Goal: Task Accomplishment & Management: Manage account settings

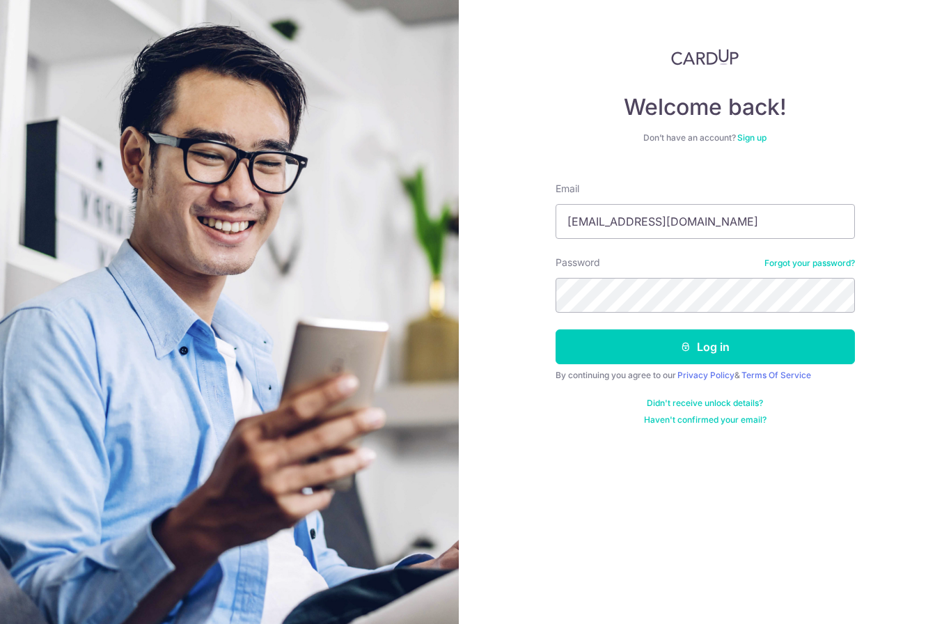
type input "[EMAIL_ADDRESS][DOMAIN_NAME]"
click at [705, 347] on button "Log in" at bounding box center [706, 346] width 300 height 35
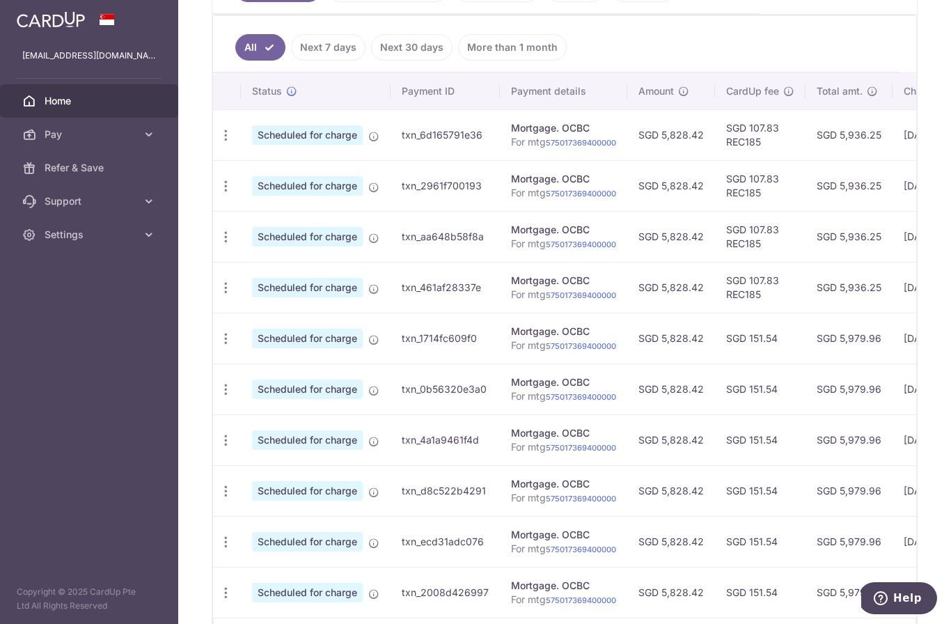
scroll to position [349, 0]
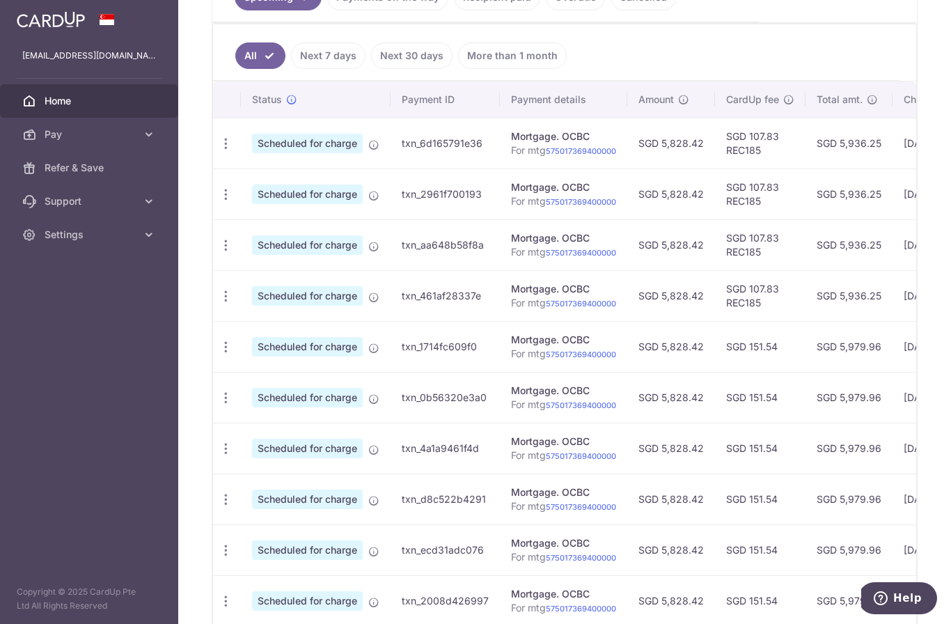
click at [252, 153] on span "Scheduled for charge" at bounding box center [307, 144] width 111 height 20
click at [219, 151] on icon "button" at bounding box center [226, 144] width 15 height 15
click at [214, 199] on link "Update payment" at bounding box center [286, 181] width 145 height 33
radio input "true"
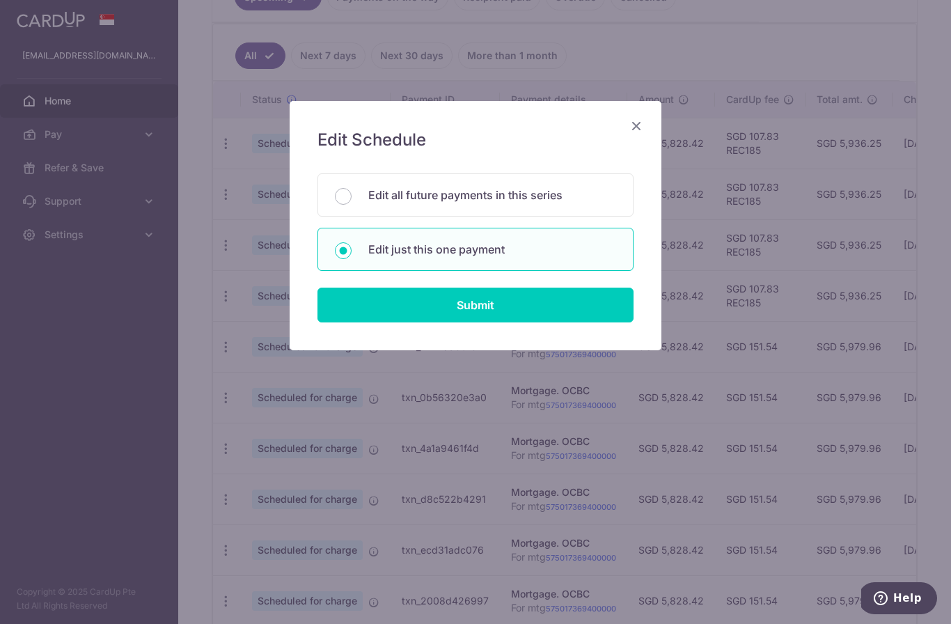
click at [560, 199] on p "Edit all future payments in this series" at bounding box center [492, 195] width 248 height 17
click at [352, 199] on input "Edit all future payments in this series" at bounding box center [343, 196] width 17 height 17
radio input "true"
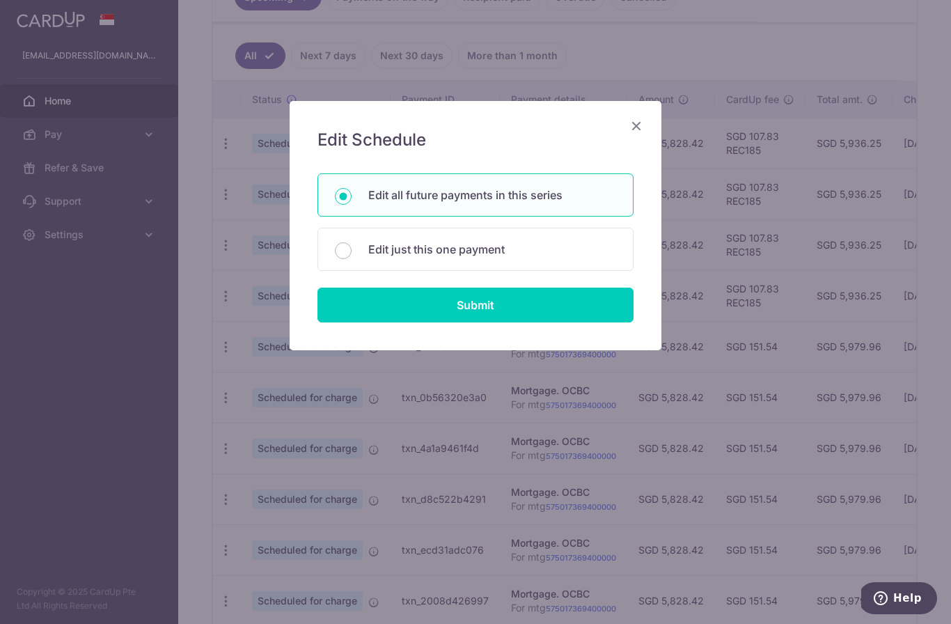
click at [479, 301] on input "Submit" at bounding box center [476, 305] width 316 height 35
radio input "true"
type input "5,828.42"
type input "For mtg 575017369400000"
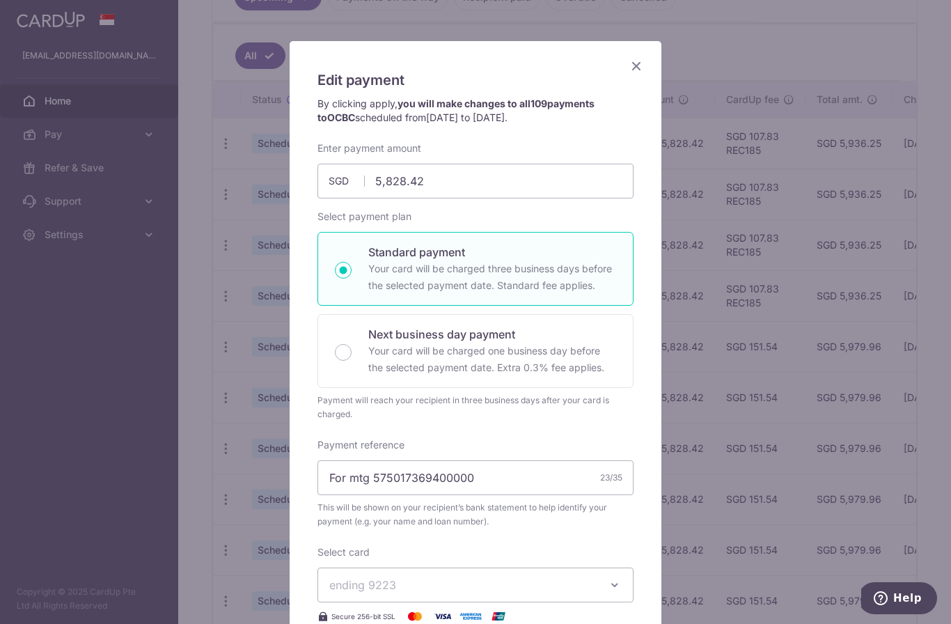
scroll to position [54, 0]
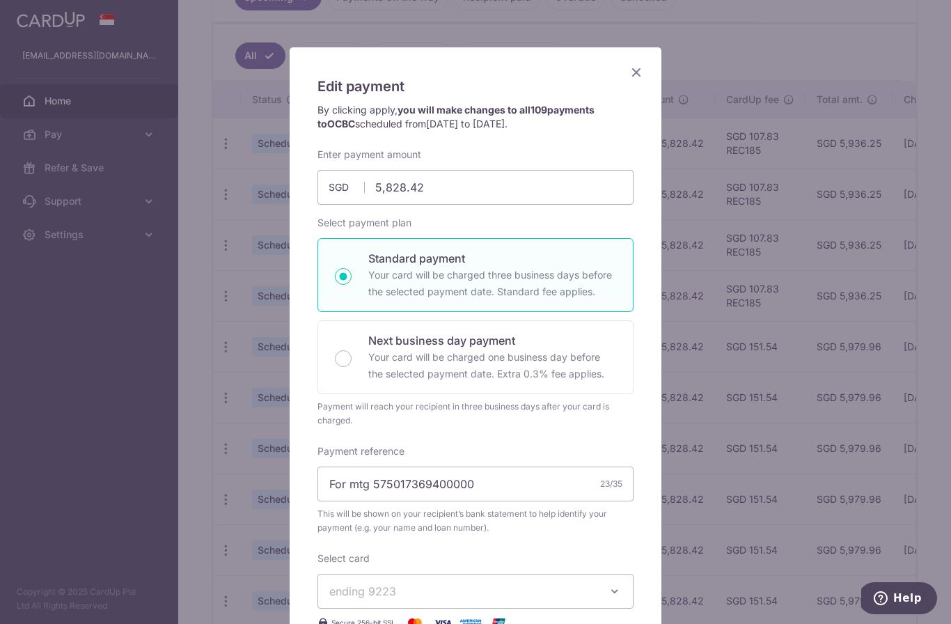
click at [623, 66] on div "Edit payment By clicking apply, you will make changes to all 109 payments to OC…" at bounding box center [476, 469] width 372 height 844
click at [641, 77] on icon "Close" at bounding box center [636, 71] width 17 height 17
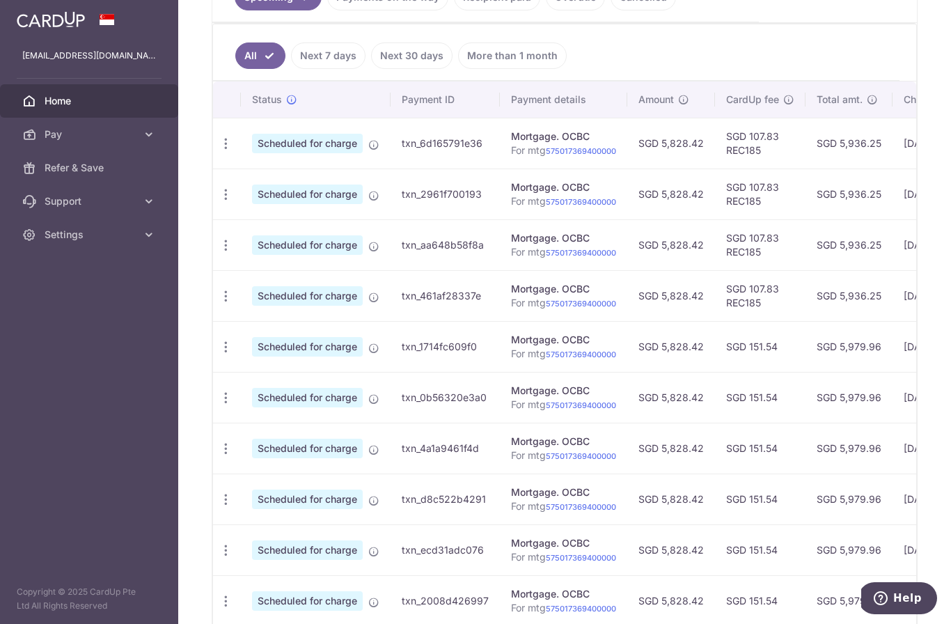
click at [252, 153] on span "Scheduled for charge" at bounding box center [307, 144] width 111 height 20
click at [219, 151] on icon "button" at bounding box center [226, 144] width 15 height 15
click at [225, 190] on icon at bounding box center [233, 181] width 17 height 17
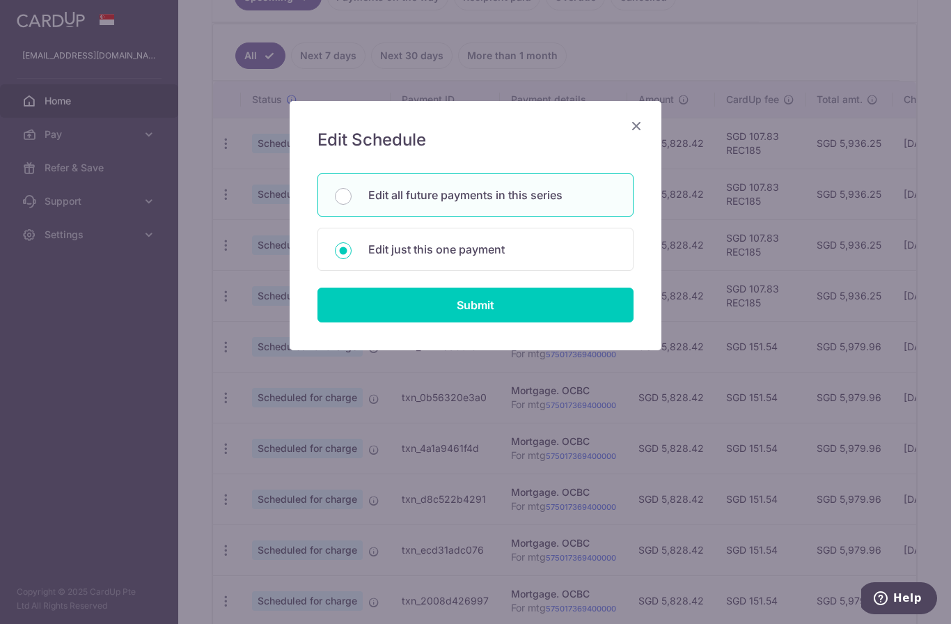
click at [528, 304] on input "Submit" at bounding box center [476, 305] width 316 height 35
radio input "true"
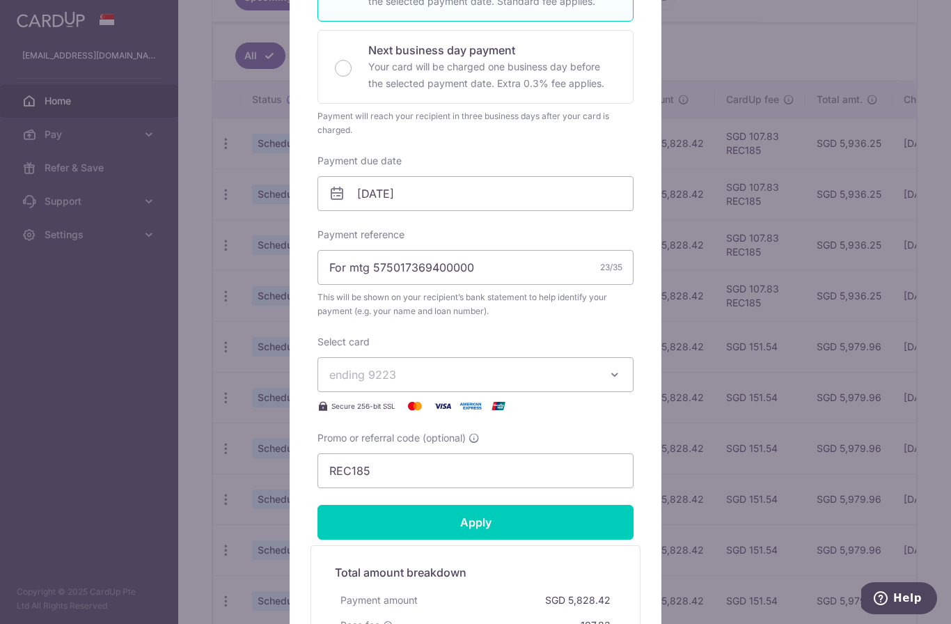
scroll to position [300, 0]
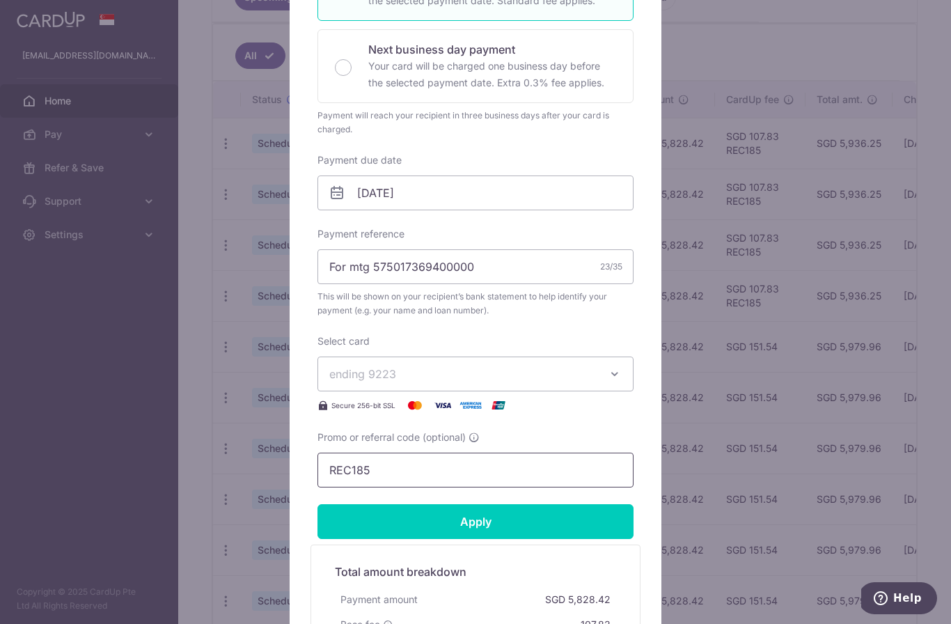
click at [426, 472] on input "REC185" at bounding box center [476, 470] width 316 height 35
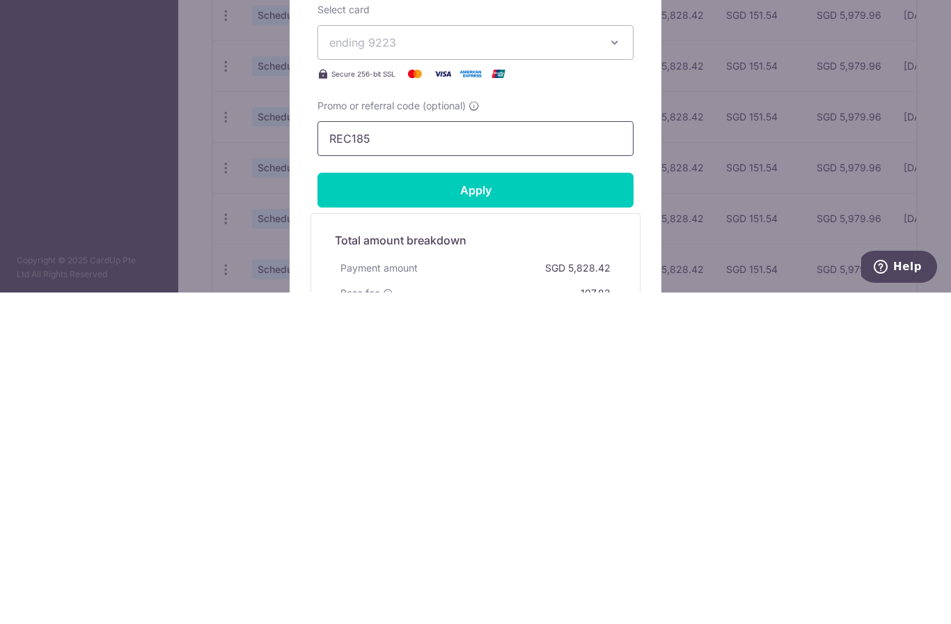
scroll to position [49, 0]
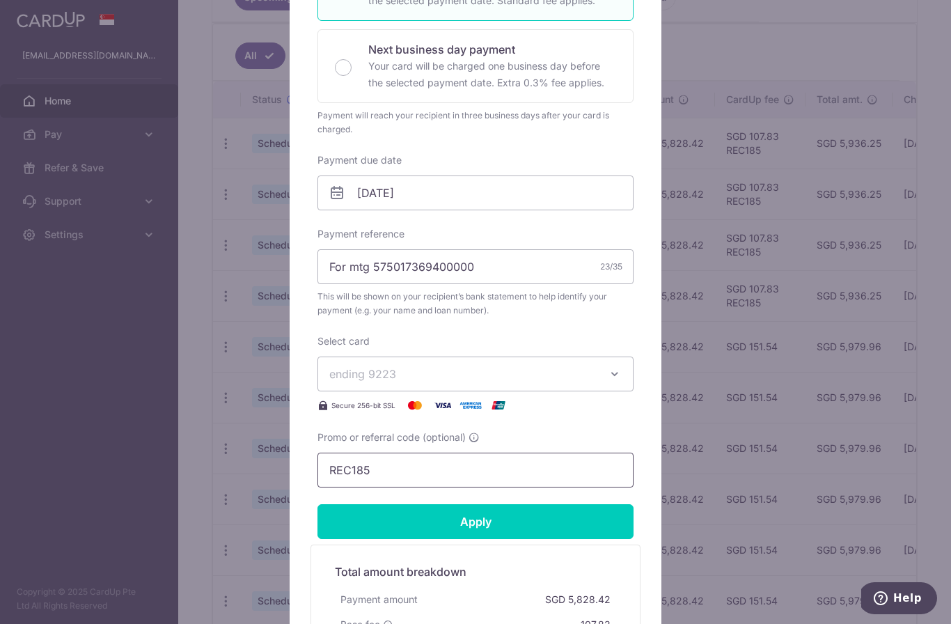
click at [389, 467] on input "REC185" at bounding box center [476, 470] width 316 height 35
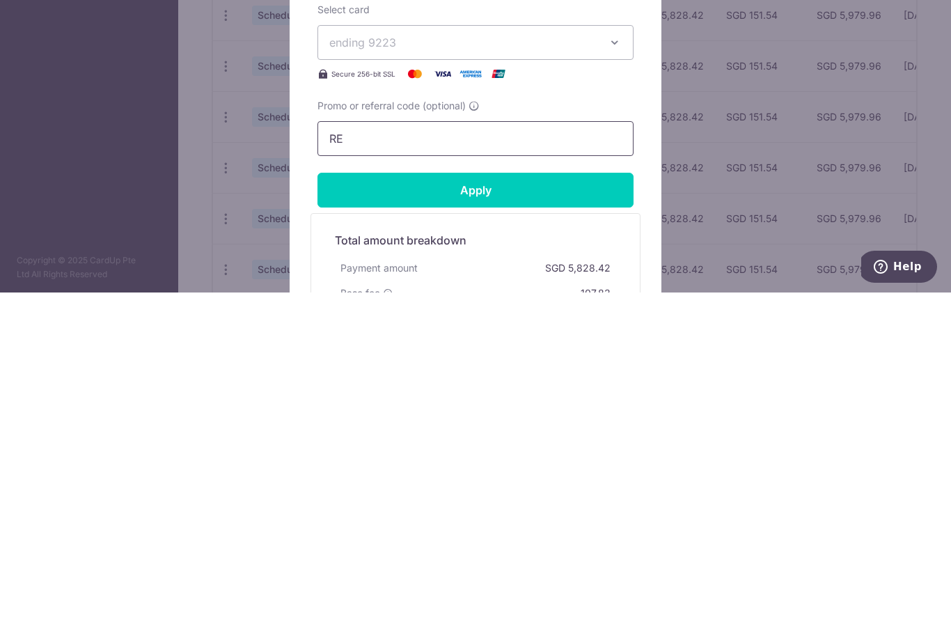
type input "R"
type input "OCBC18"
click at [574, 504] on input "Apply" at bounding box center [476, 521] width 316 height 35
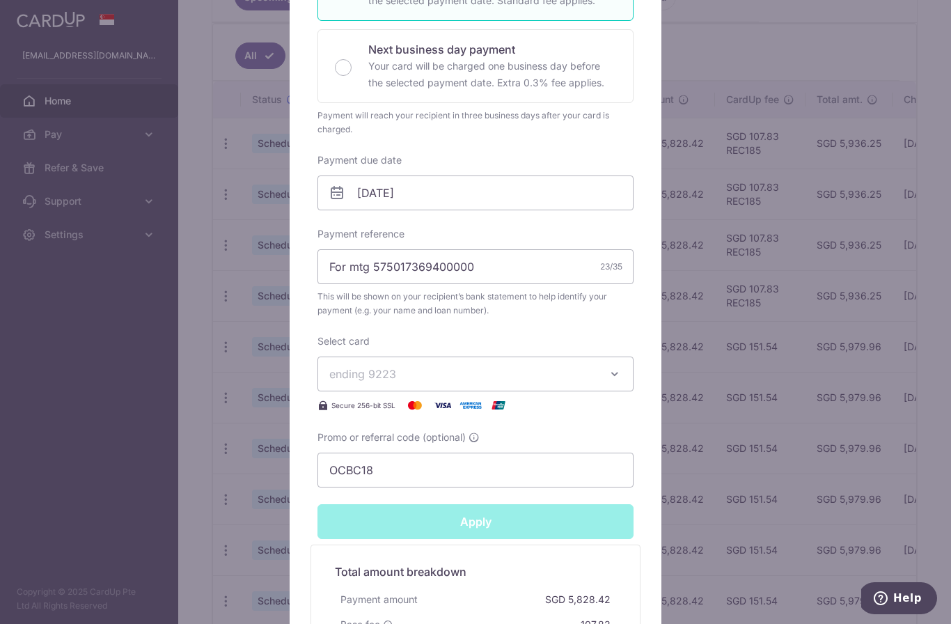
type input "Successfully Applied"
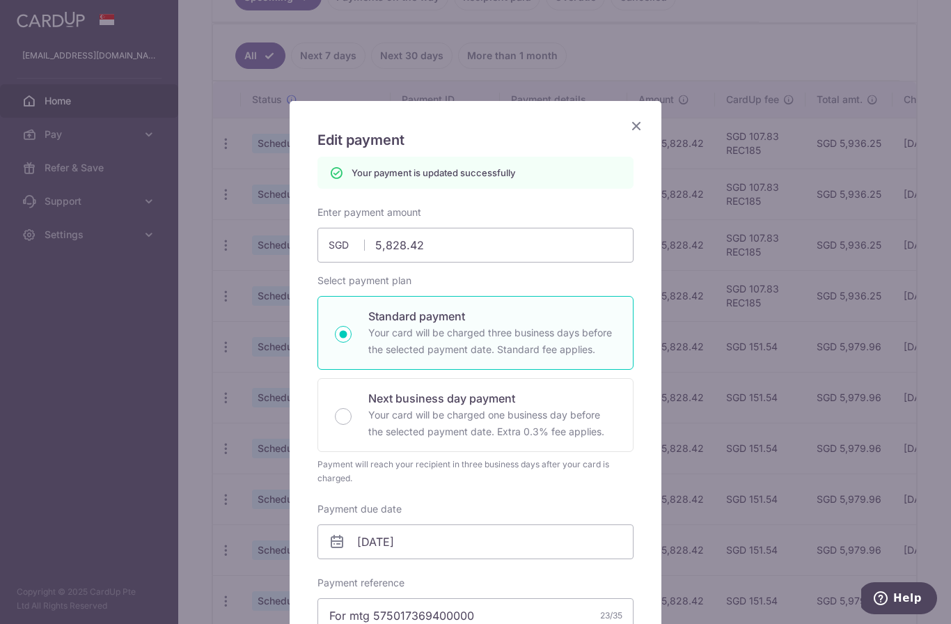
scroll to position [0, 0]
click at [642, 123] on icon "Close" at bounding box center [636, 125] width 17 height 17
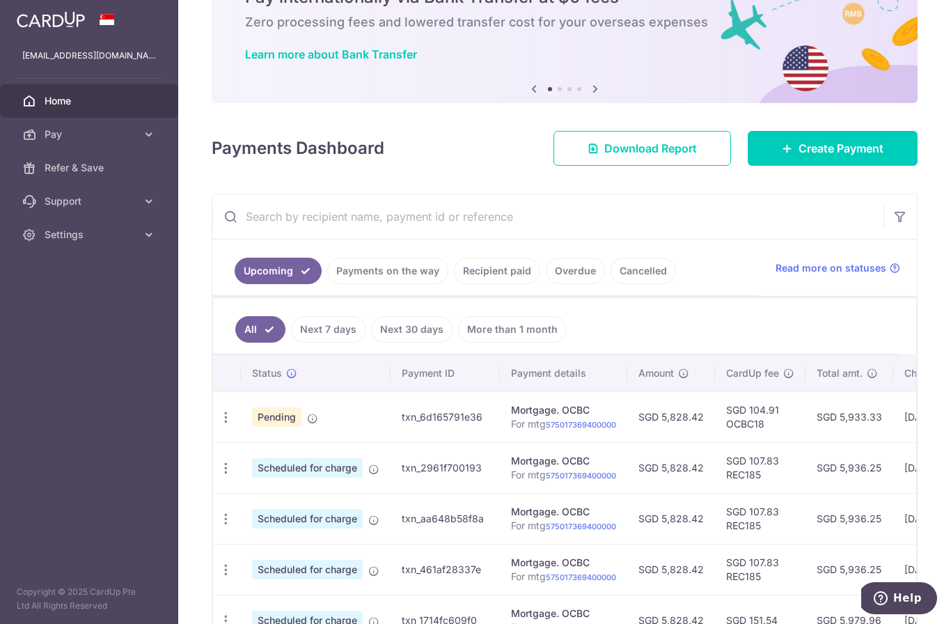
scroll to position [269, 0]
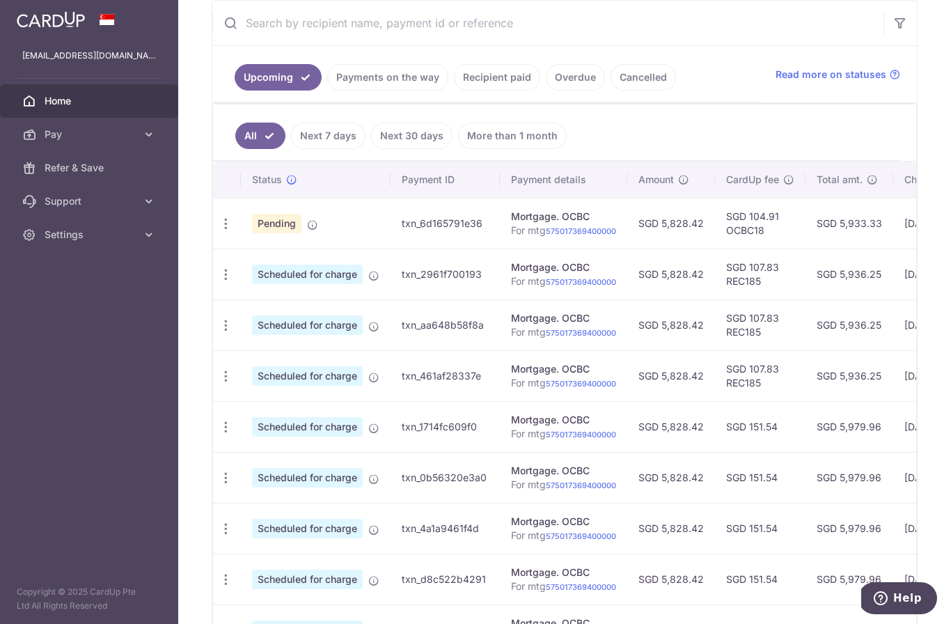
click at [219, 282] on icon "button" at bounding box center [226, 274] width 15 height 15
click at [214, 329] on link "Update payment" at bounding box center [286, 312] width 145 height 33
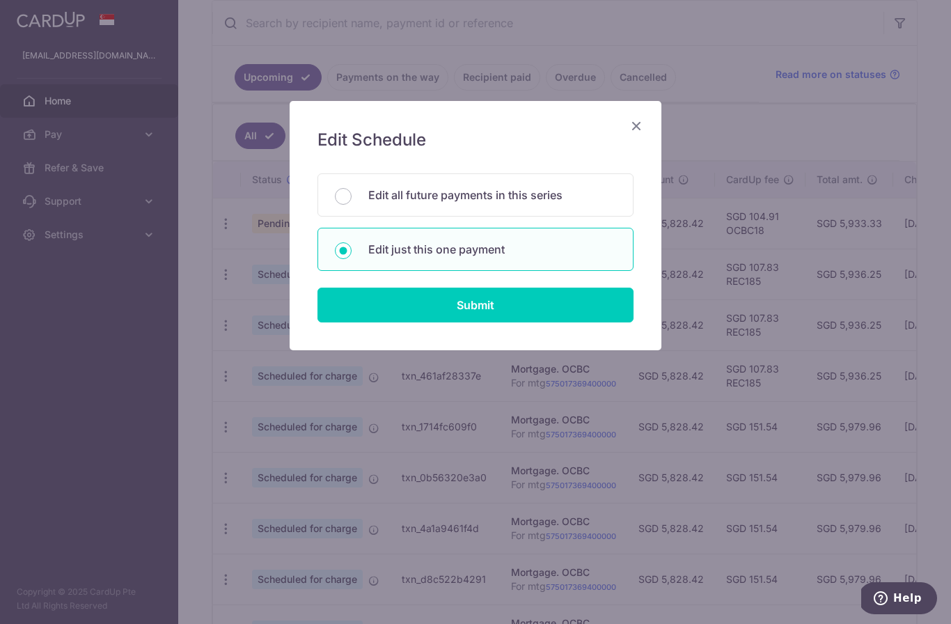
click at [508, 302] on input "Submit" at bounding box center [476, 305] width 316 height 35
radio input "true"
type input "5,828.42"
type input "03/12/2025"
type input "For mtg 575017369400000"
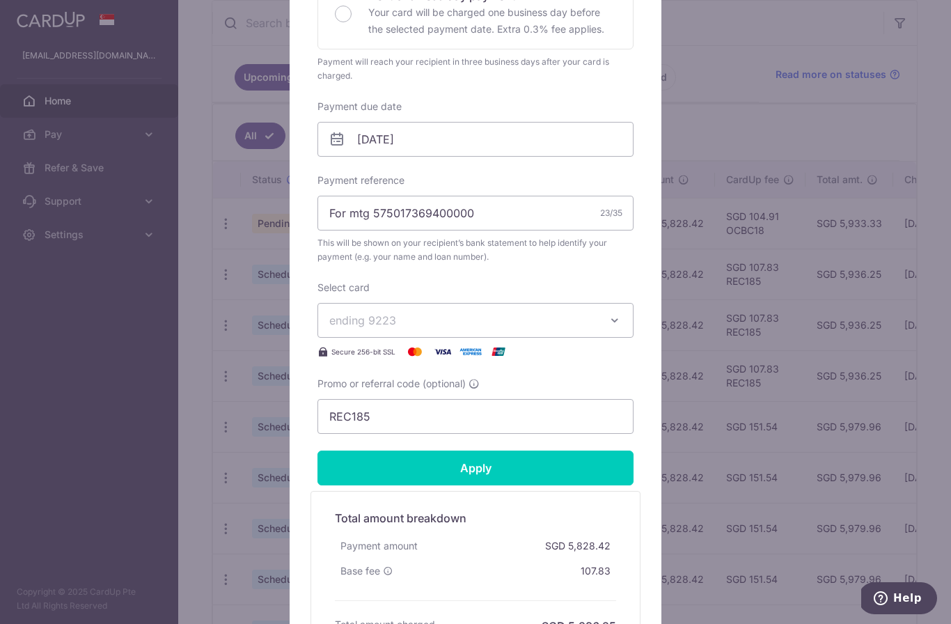
scroll to position [359, 0]
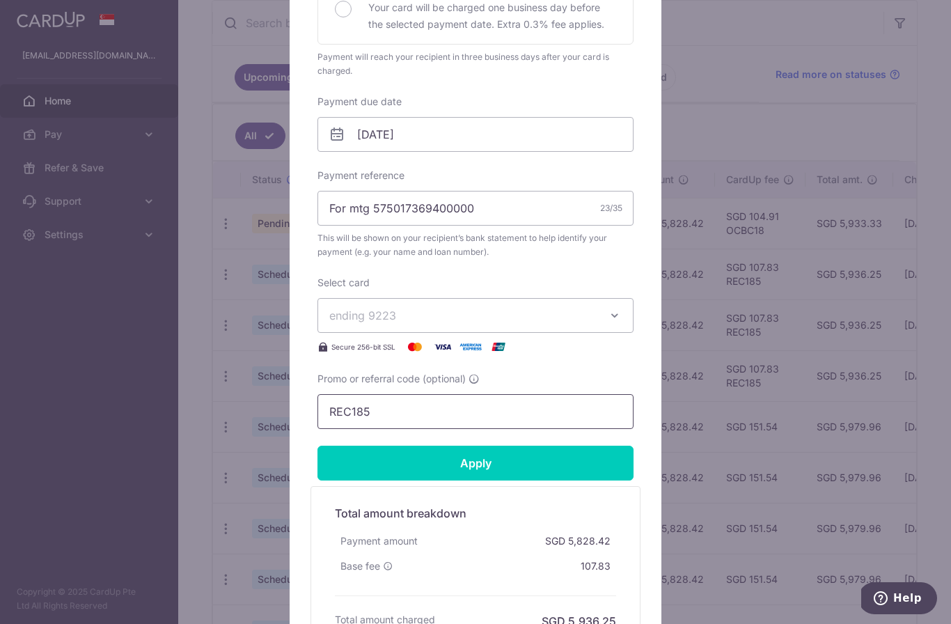
click at [397, 409] on input "REC185" at bounding box center [476, 411] width 316 height 35
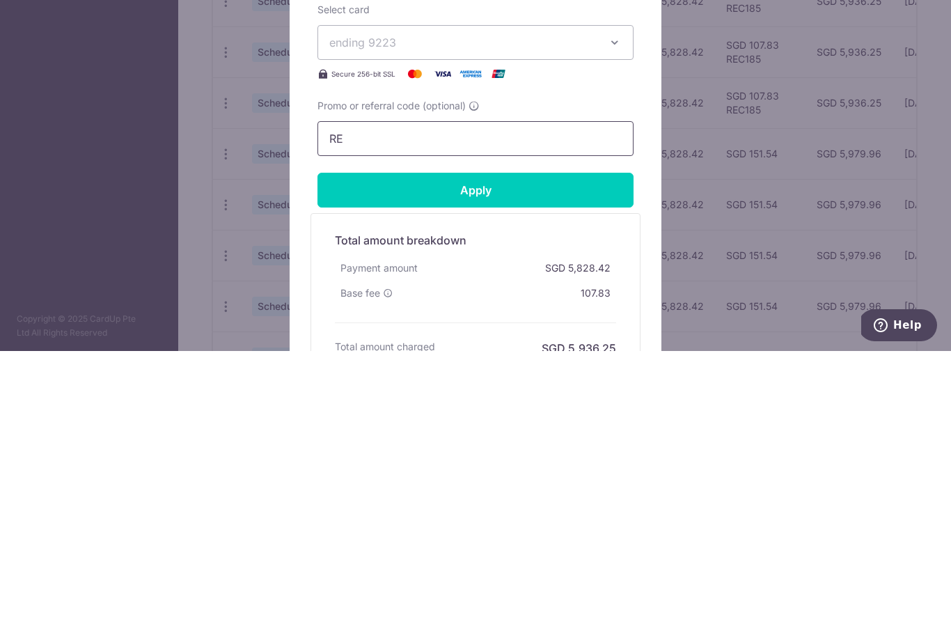
type input "R"
click at [330, 394] on input "OCBC18" at bounding box center [476, 411] width 316 height 35
click at [354, 394] on input "OCBC18" at bounding box center [476, 411] width 316 height 35
click at [355, 394] on input "OCBC18" at bounding box center [476, 411] width 316 height 35
type input "OCBC18"
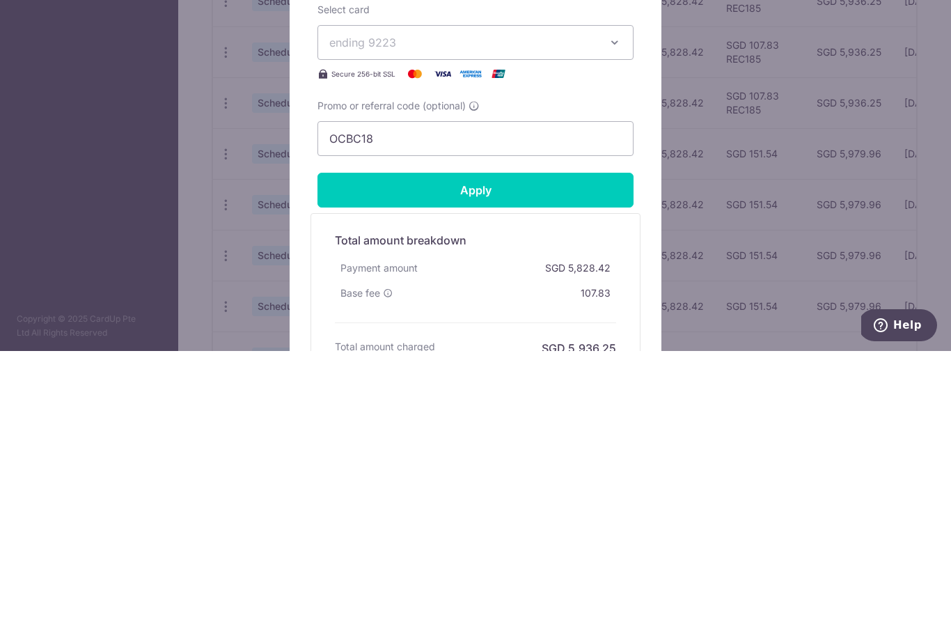
click at [569, 446] on input "Apply" at bounding box center [476, 463] width 316 height 35
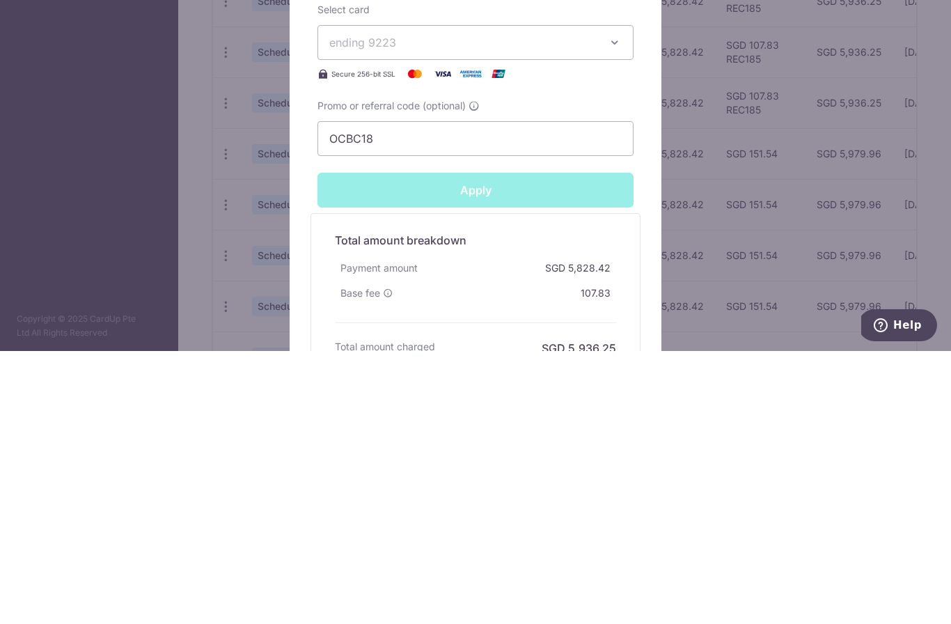
scroll to position [49, 0]
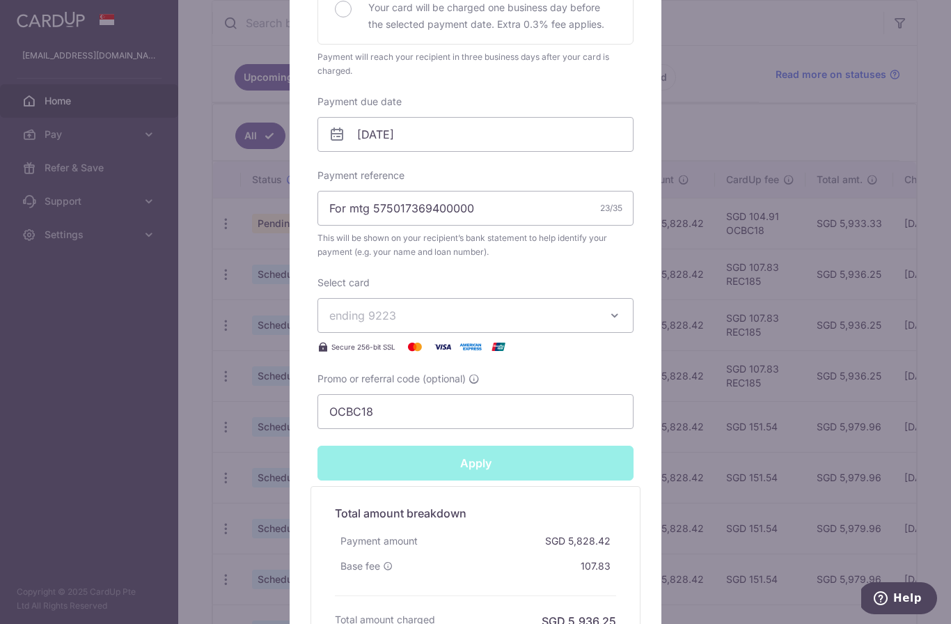
type input "Successfully Applied"
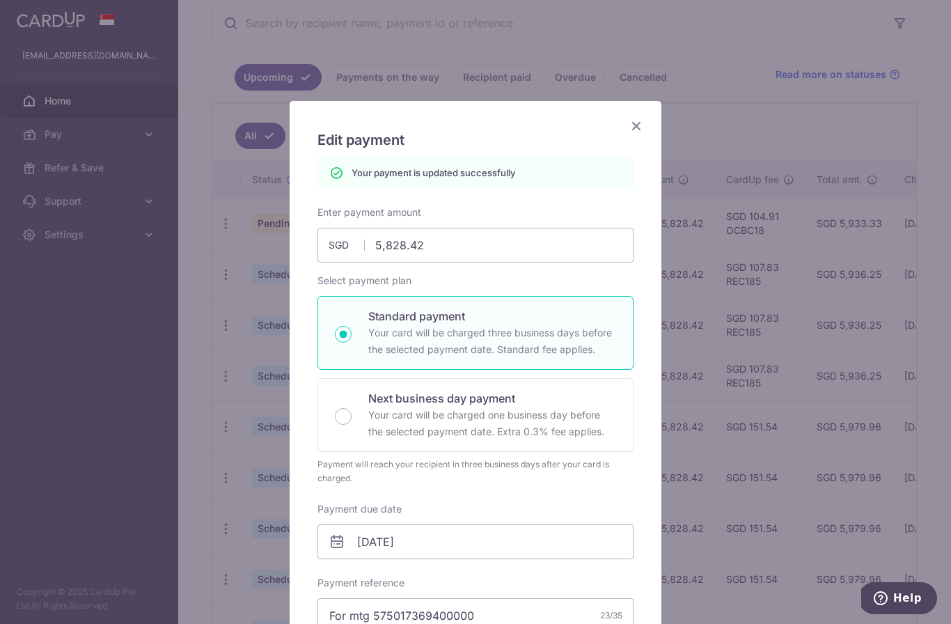
scroll to position [0, 0]
click at [637, 124] on icon "Close" at bounding box center [636, 125] width 17 height 17
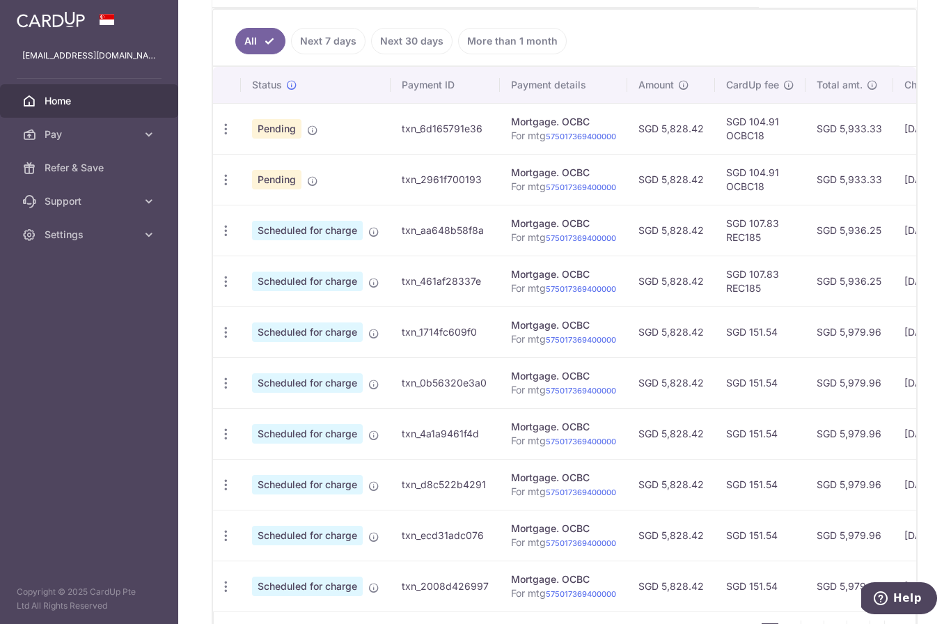
scroll to position [364, 0]
click at [252, 240] on span "Scheduled for charge" at bounding box center [307, 230] width 111 height 20
click at [219, 238] on icon "button" at bounding box center [226, 230] width 15 height 15
click at [253, 277] on span "Update payment" at bounding box center [300, 268] width 95 height 17
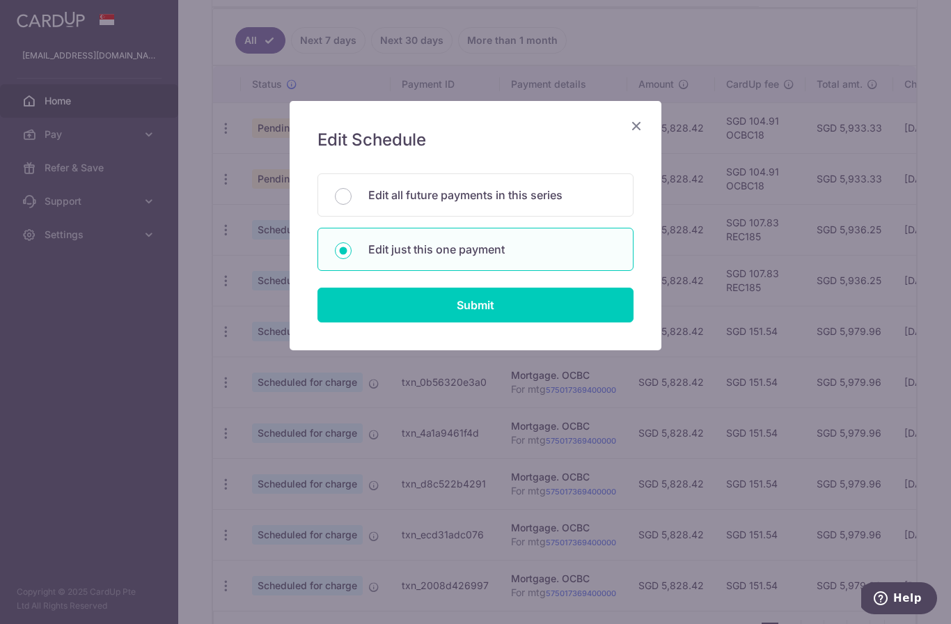
click at [407, 309] on input "Submit" at bounding box center [476, 305] width 316 height 35
radio input "true"
type input "5,828.42"
type input "03/01/2026"
type input "For mtg 575017369400000"
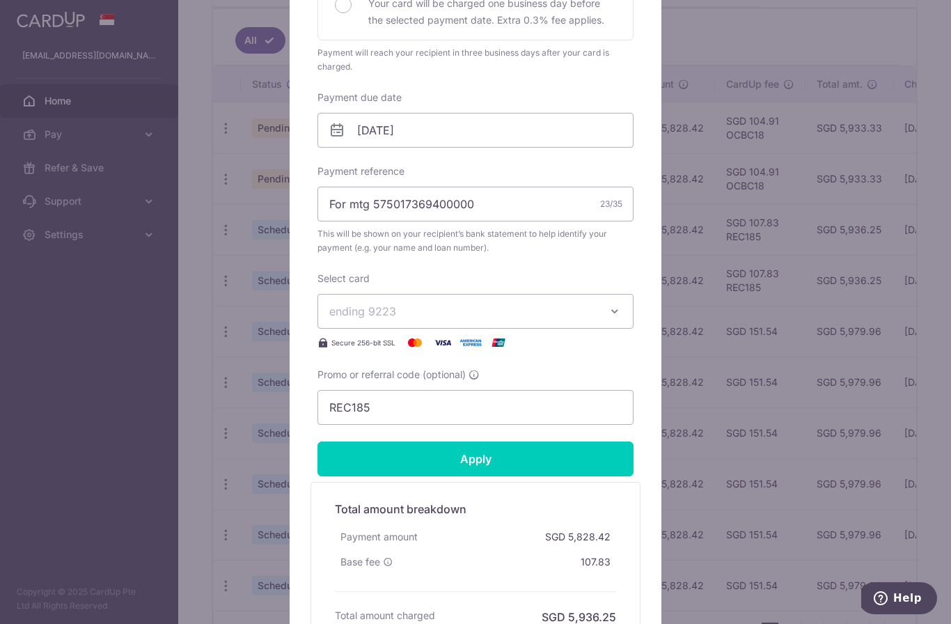
scroll to position [394, 0]
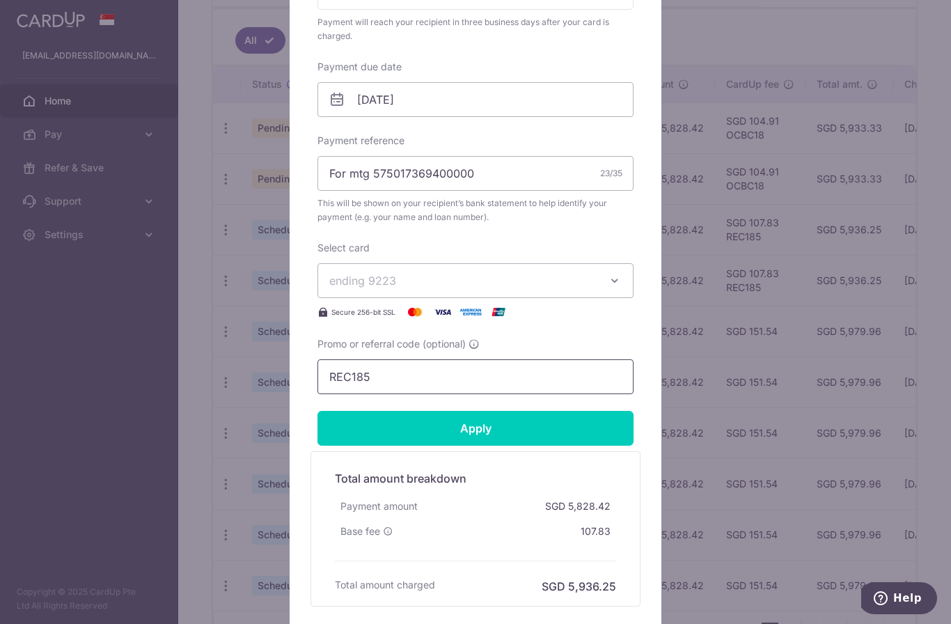
click at [405, 373] on input "REC185" at bounding box center [476, 376] width 316 height 35
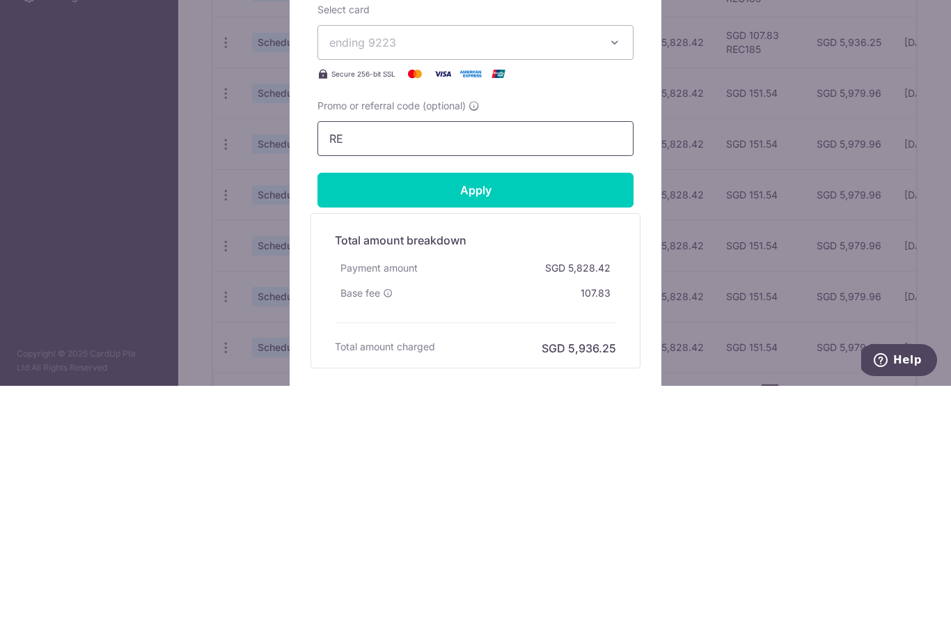
type input "R"
paste input "OCBC18"
type input "OCBC18"
click at [567, 411] on input "Apply" at bounding box center [476, 428] width 316 height 35
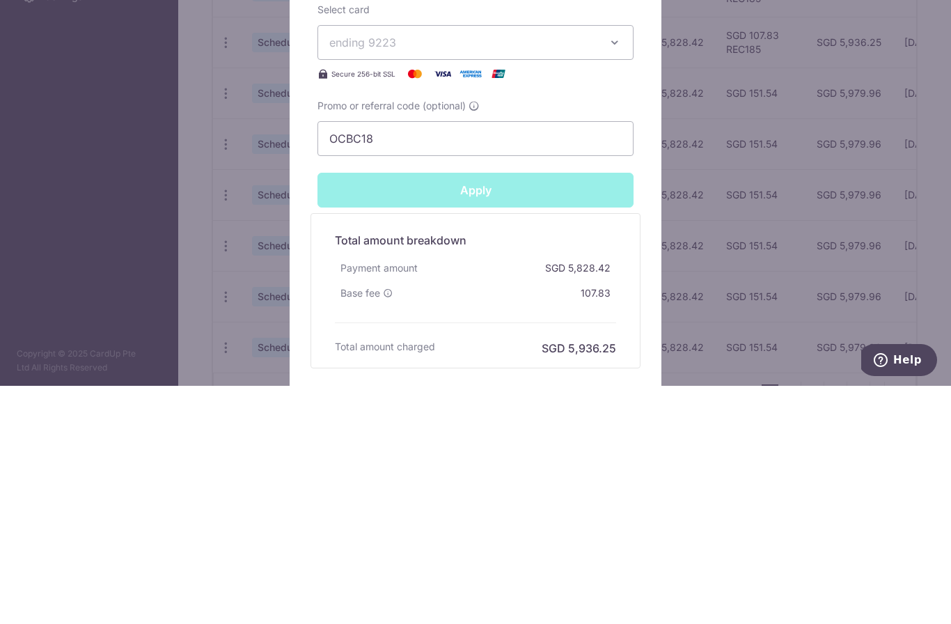
scroll to position [49, 0]
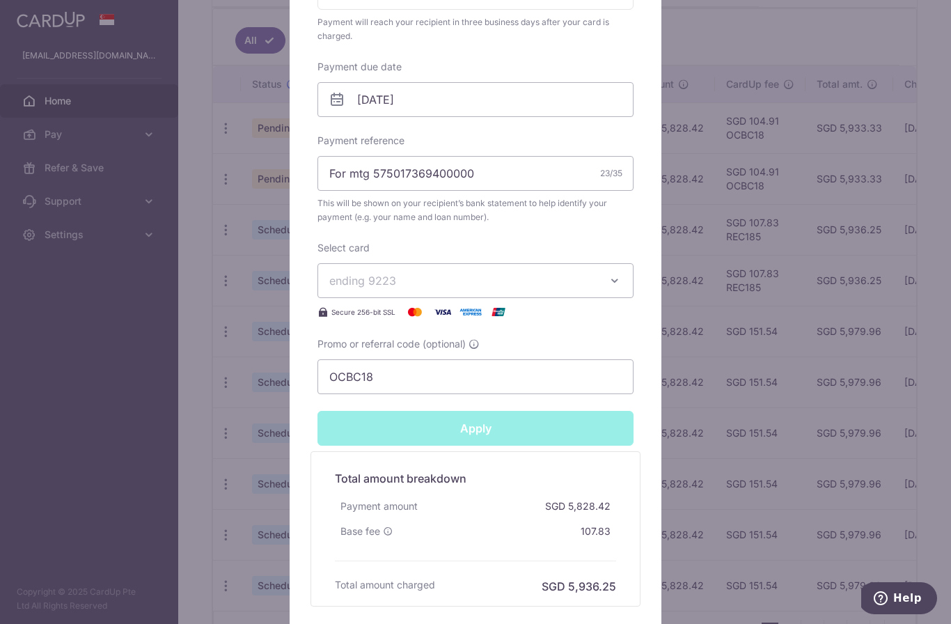
type input "Successfully Applied"
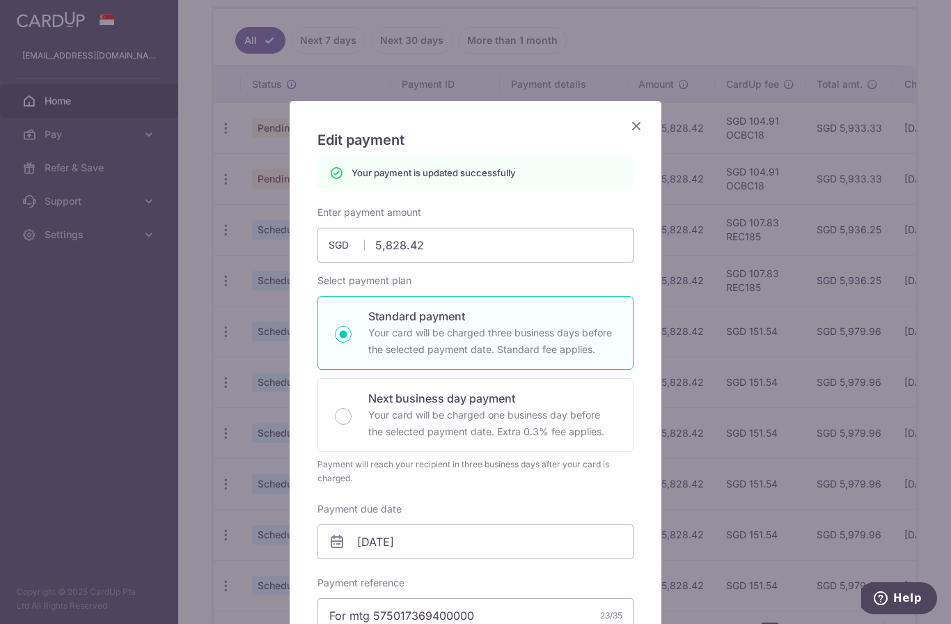
scroll to position [0, 0]
click at [642, 120] on icon "Close" at bounding box center [636, 125] width 17 height 17
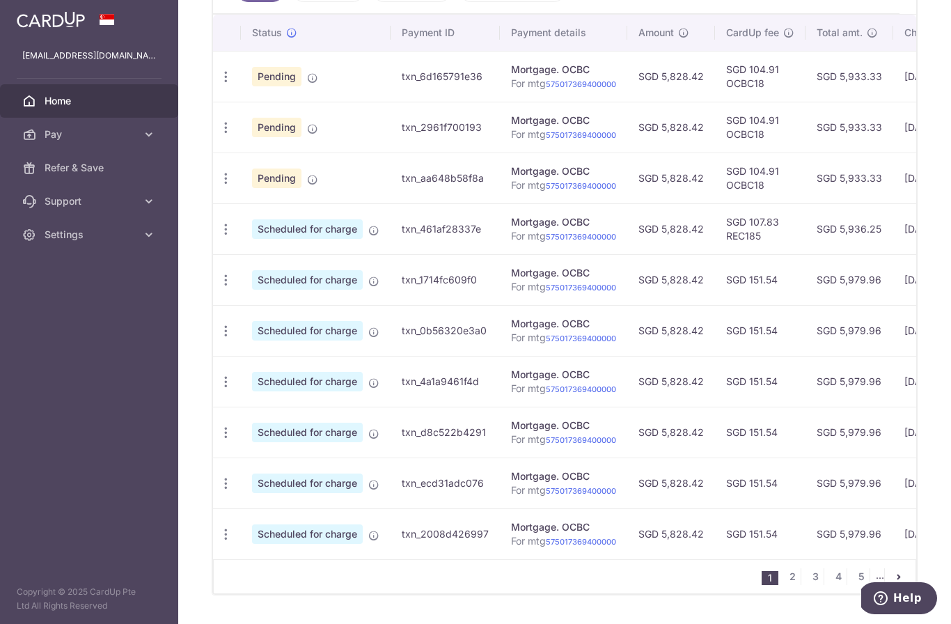
scroll to position [424, 0]
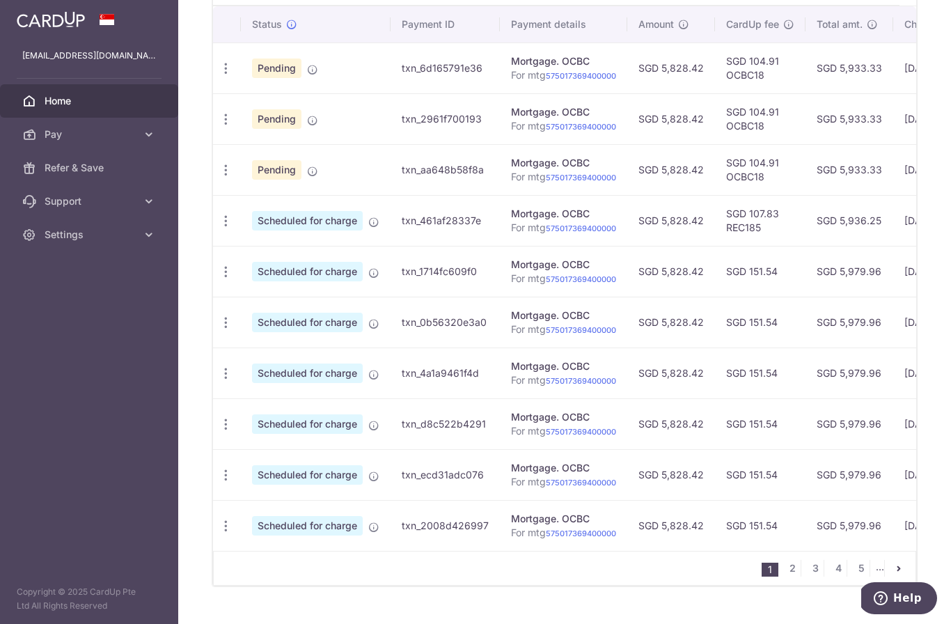
click at [219, 228] on icon "button" at bounding box center [226, 221] width 15 height 15
click at [214, 276] on link "Update payment" at bounding box center [286, 258] width 145 height 33
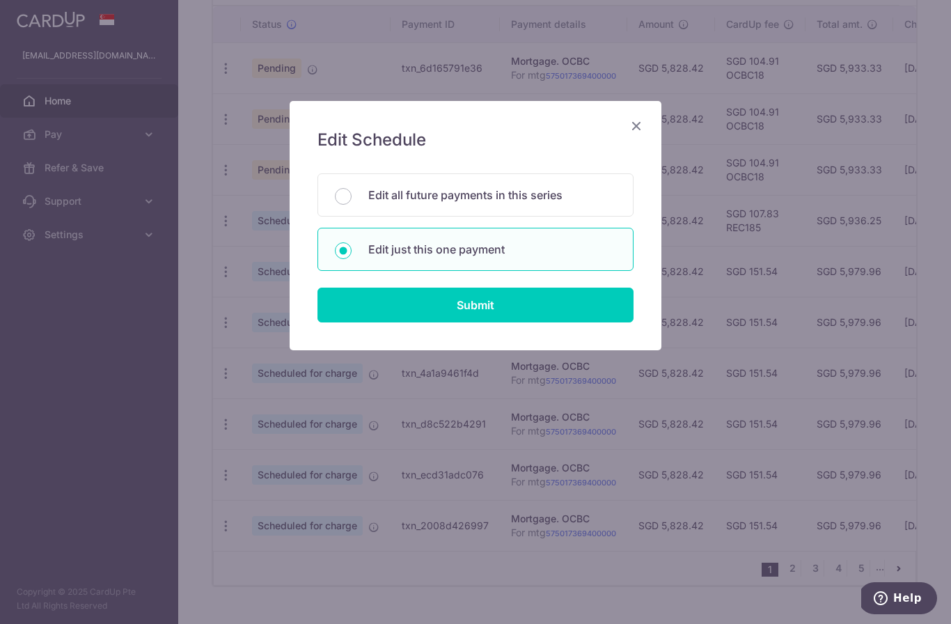
click at [367, 305] on input "Submit" at bounding box center [476, 305] width 316 height 35
radio input "true"
type input "5,828.42"
type input "[DATE]"
type input "For mtg 575017369400000"
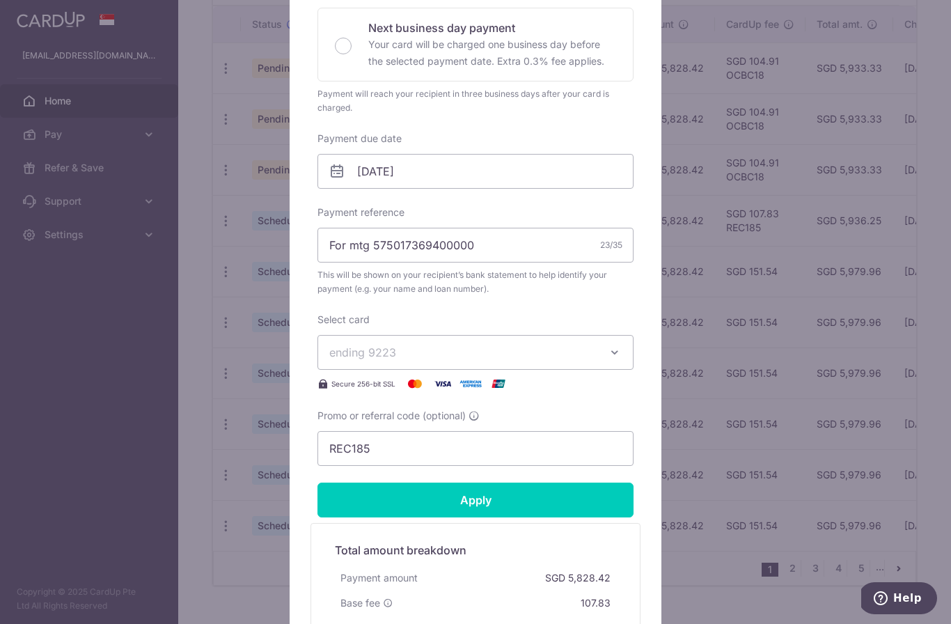
scroll to position [323, 0]
click at [375, 448] on input "REC185" at bounding box center [476, 447] width 316 height 35
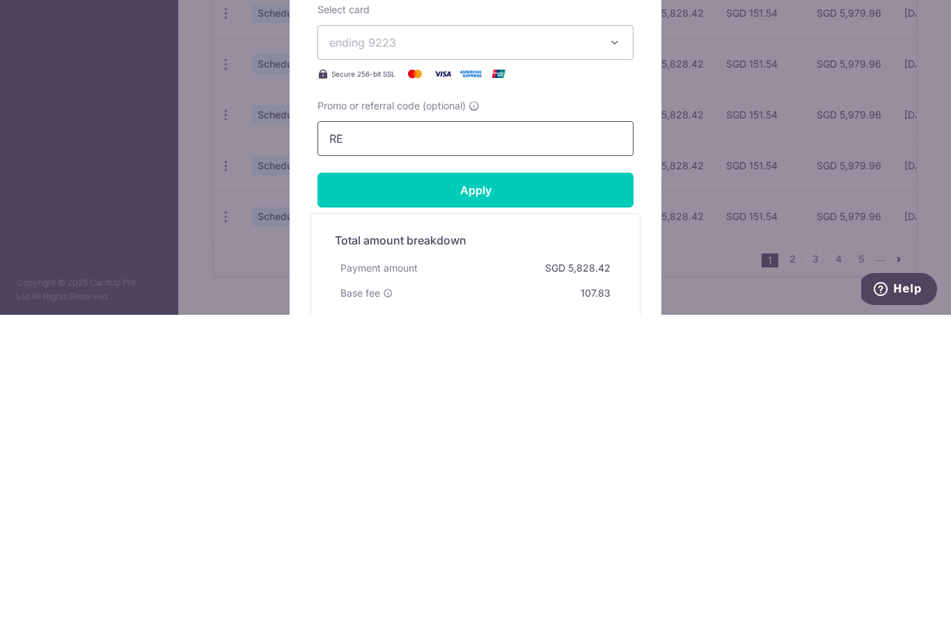
type input "R"
paste input "OCBC18"
type input "OCBC18"
click at [600, 482] on input "Apply" at bounding box center [476, 499] width 316 height 35
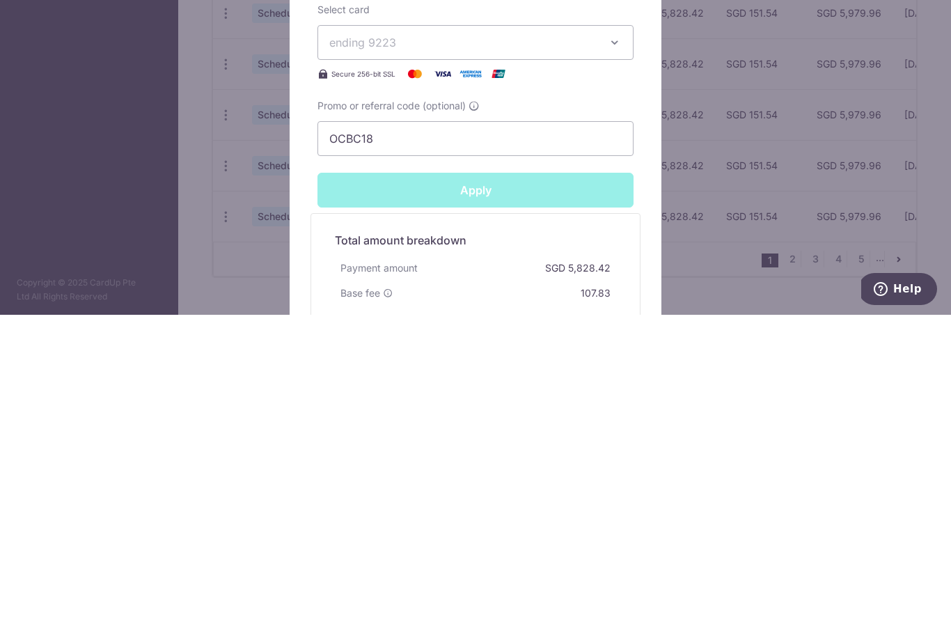
scroll to position [49, 0]
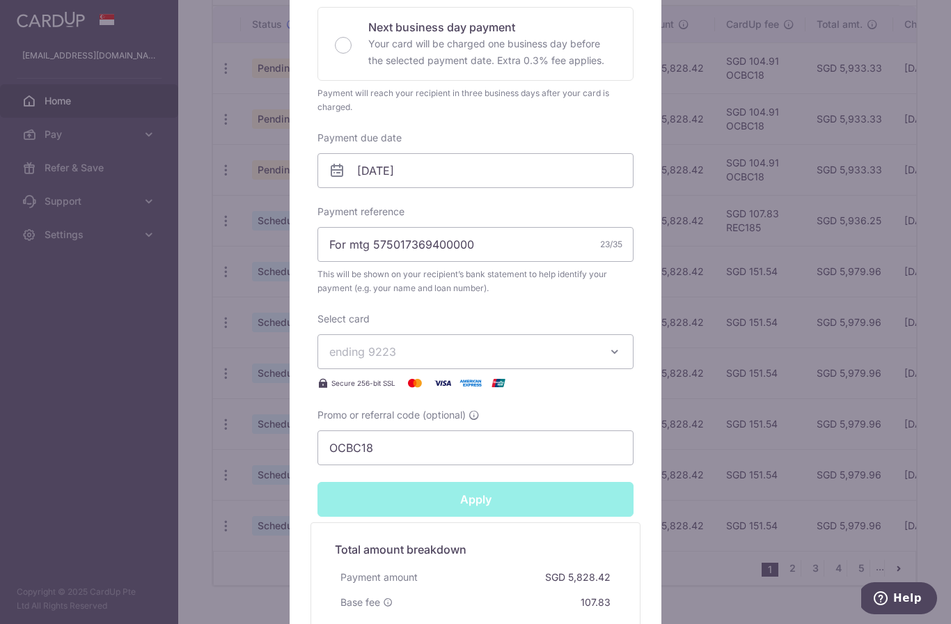
type input "Successfully Applied"
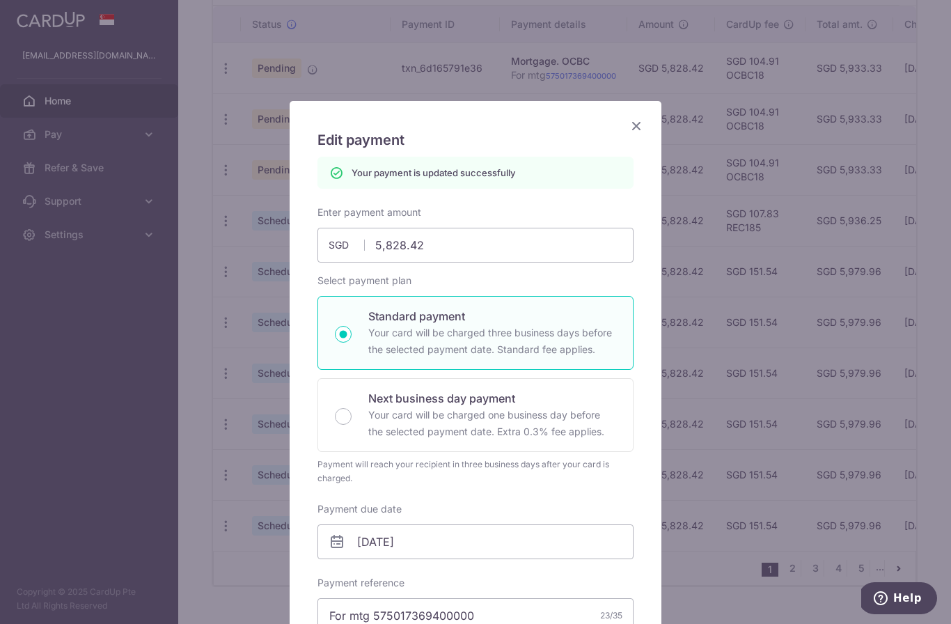
scroll to position [0, 0]
click at [644, 121] on icon "Close" at bounding box center [636, 125] width 17 height 17
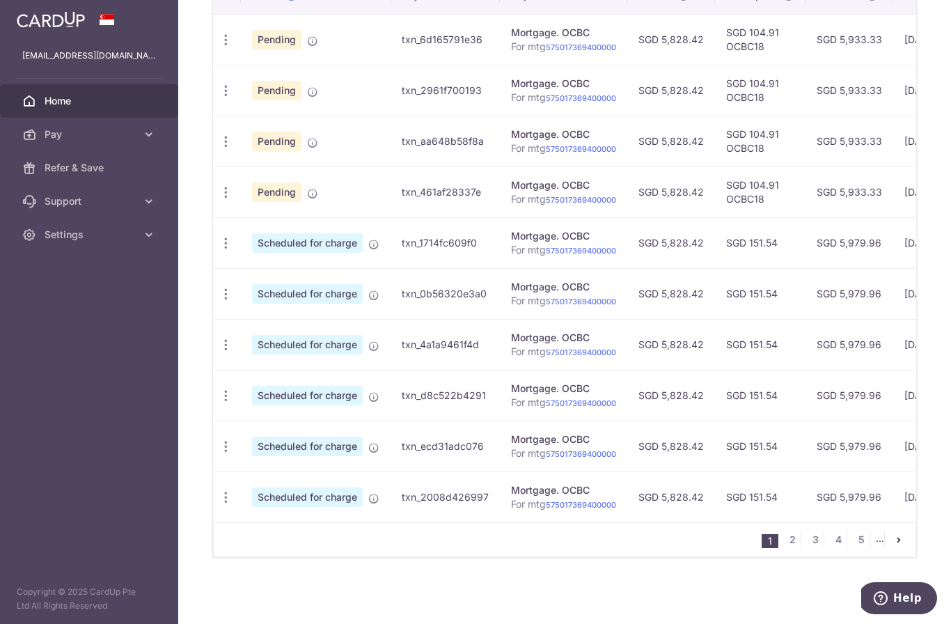
scroll to position [460, 0]
click at [219, 251] on icon "button" at bounding box center [226, 243] width 15 height 15
click at [214, 298] on link "Update payment" at bounding box center [286, 281] width 145 height 33
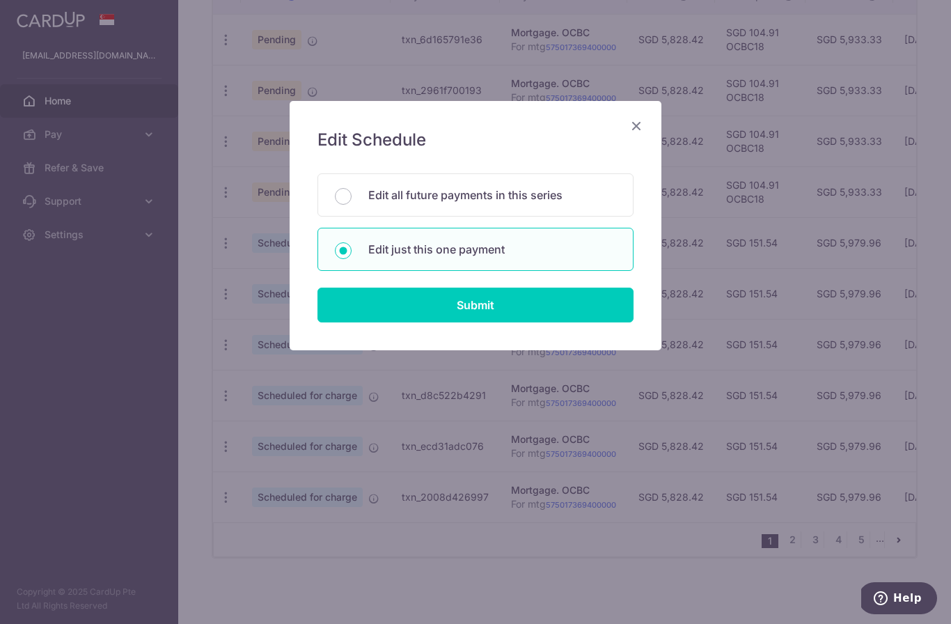
click at [577, 302] on input "Submit" at bounding box center [476, 305] width 316 height 35
radio input "true"
type input "5,828.42"
type input "[DATE]"
type input "For mtg 575017369400000"
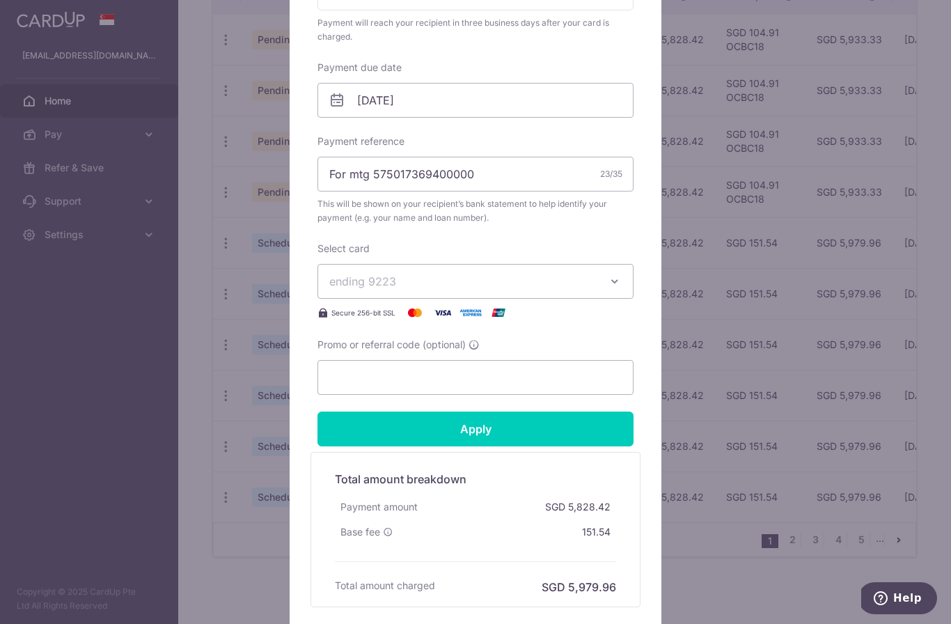
scroll to position [435, 0]
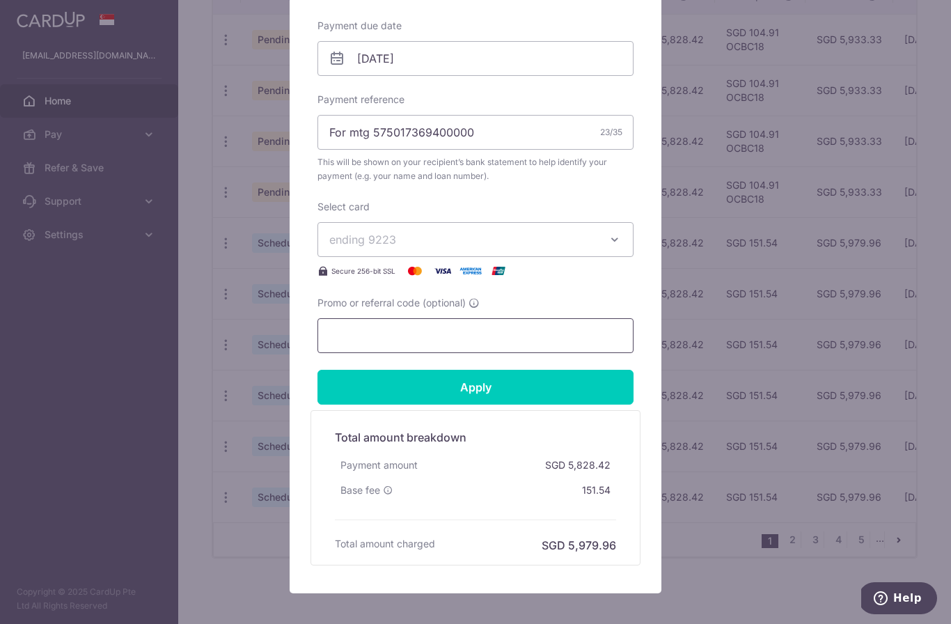
click at [469, 332] on input "Promo or referral code (optional)" at bounding box center [476, 335] width 316 height 35
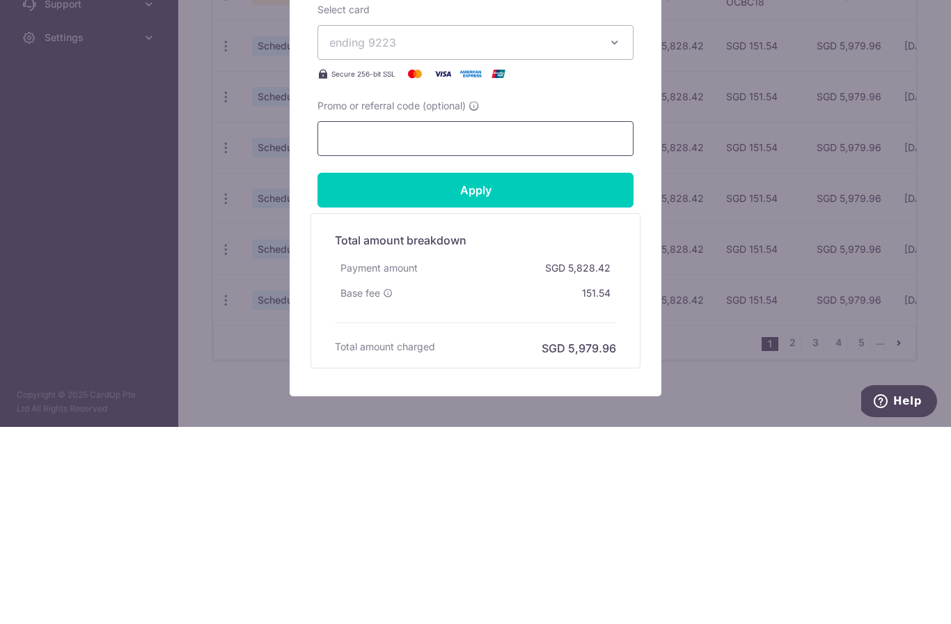
paste input "OCBC18"
type input "OCBC18"
click at [549, 370] on input "Apply" at bounding box center [476, 387] width 316 height 35
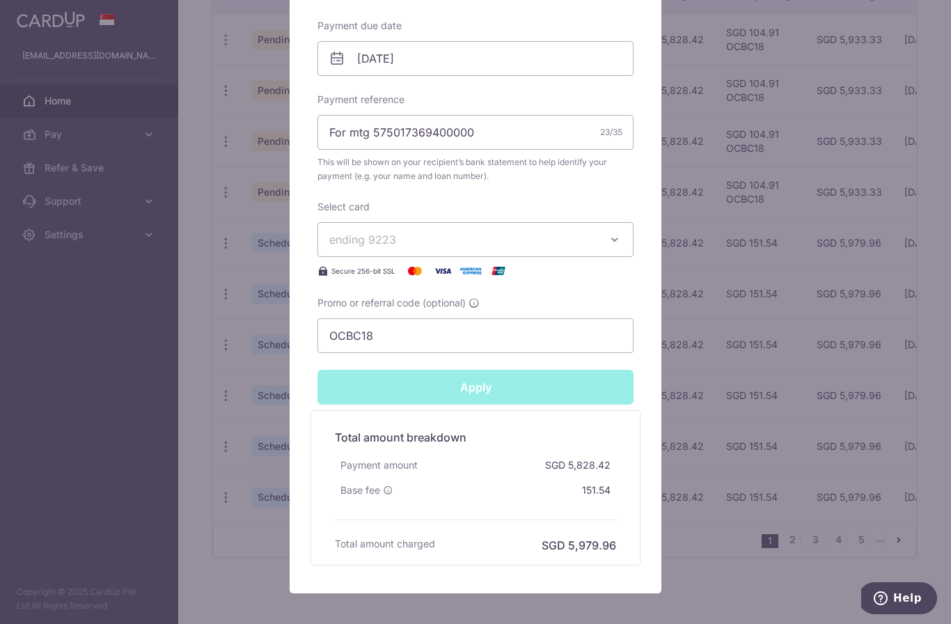
type input "Successfully Applied"
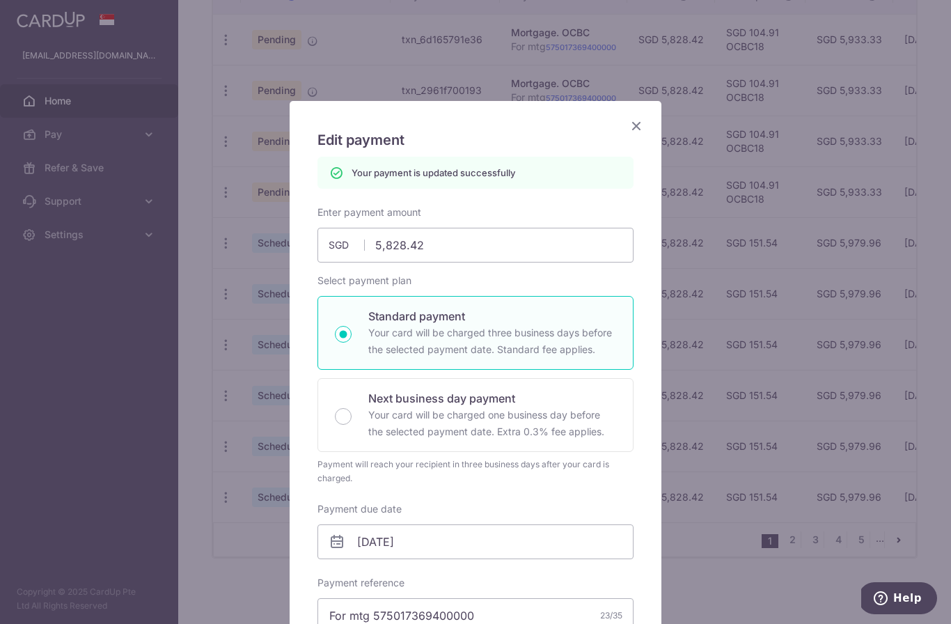
scroll to position [0, 0]
click at [640, 124] on icon "Close" at bounding box center [636, 125] width 17 height 17
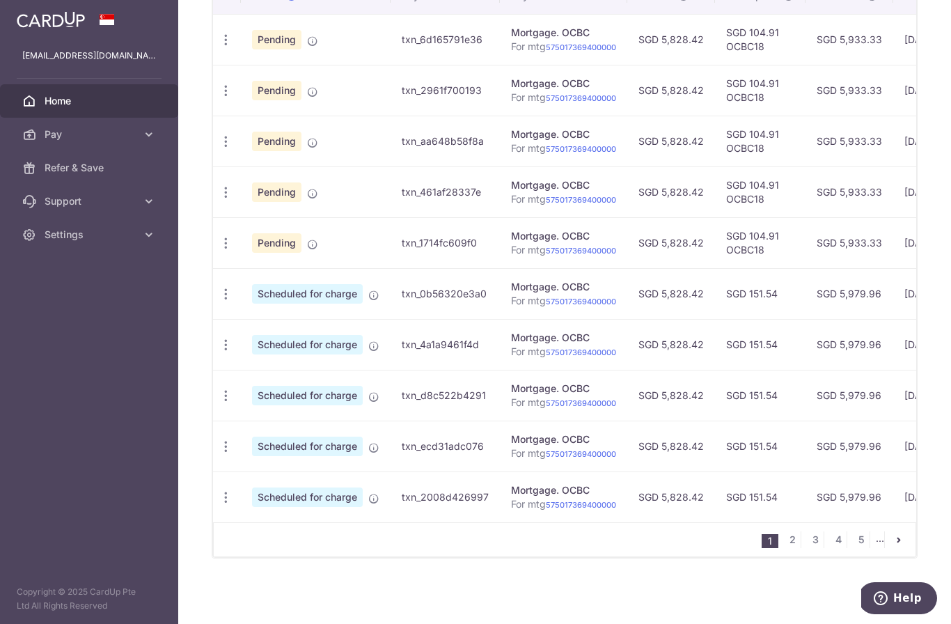
scroll to position [460, 0]
click at [219, 302] on icon "button" at bounding box center [226, 294] width 15 height 15
click at [225, 341] on icon at bounding box center [233, 332] width 17 height 17
radio input "true"
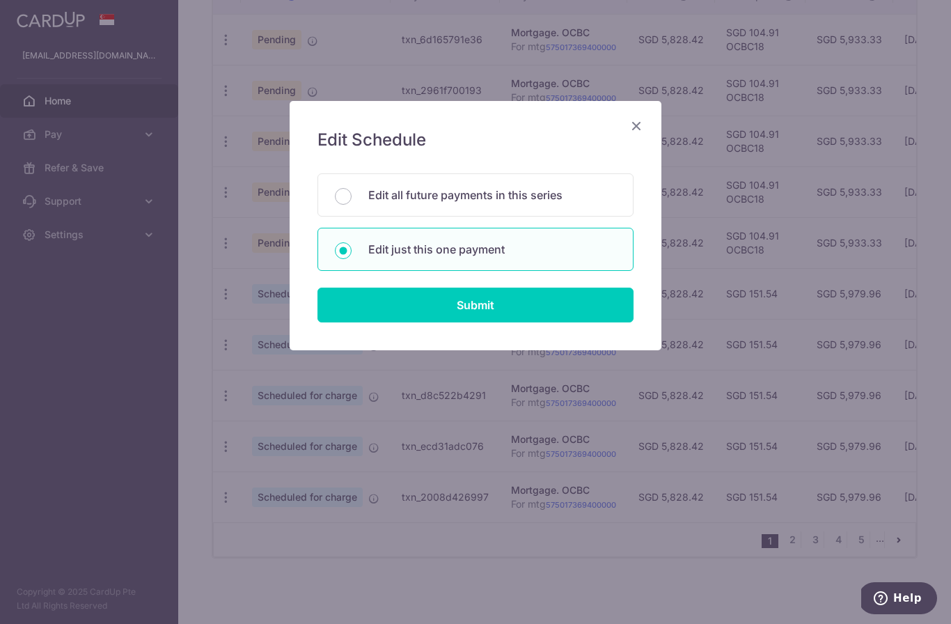
click at [371, 318] on input "Submit" at bounding box center [476, 305] width 316 height 35
radio input "true"
type input "5,828.42"
type input "[DATE]"
type input "For mtg 575017369400000"
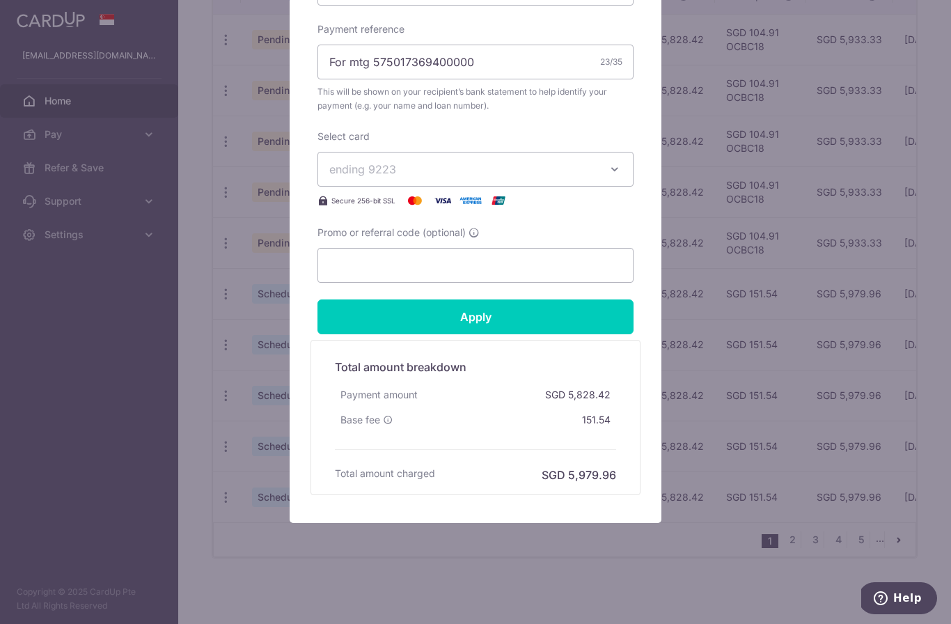
scroll to position [505, 0]
click at [338, 263] on input "Promo or referral code (optional)" at bounding box center [476, 265] width 316 height 35
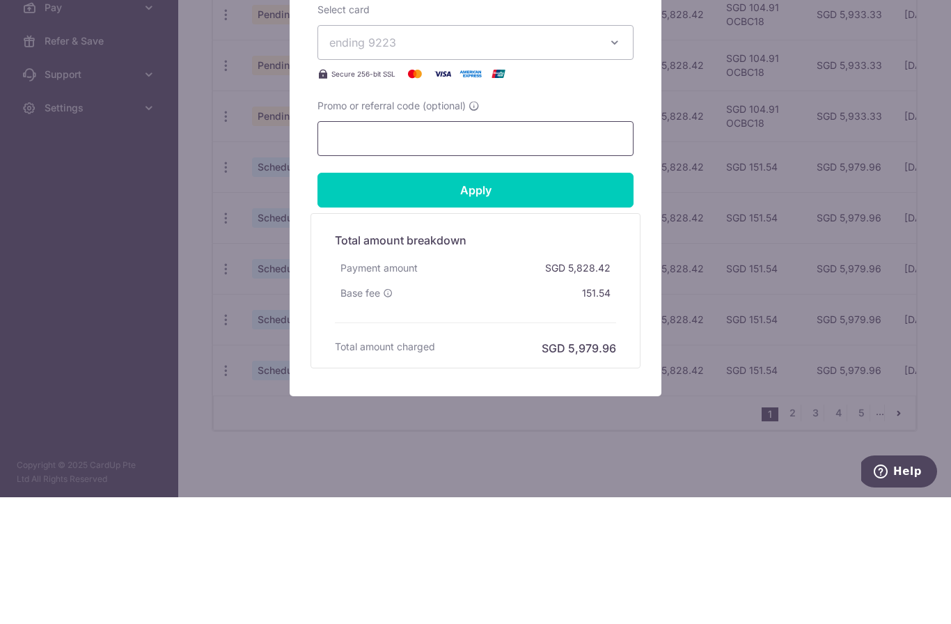
paste input "OCBC18"
type input "OCBC18"
click at [348, 300] on input "Apply" at bounding box center [476, 317] width 316 height 35
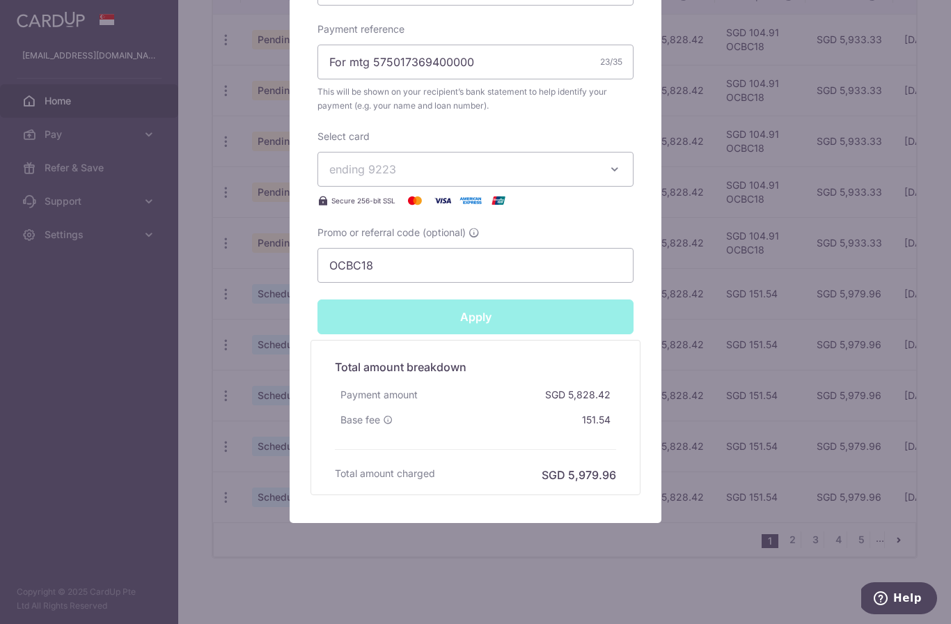
type input "Successfully Applied"
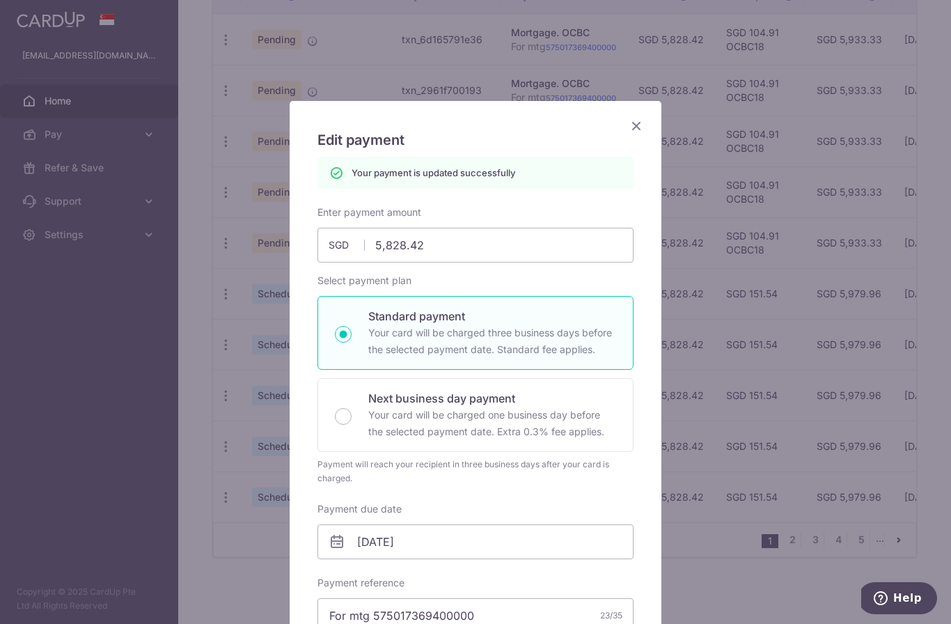
scroll to position [0, 0]
click at [629, 124] on icon "Close" at bounding box center [636, 125] width 17 height 17
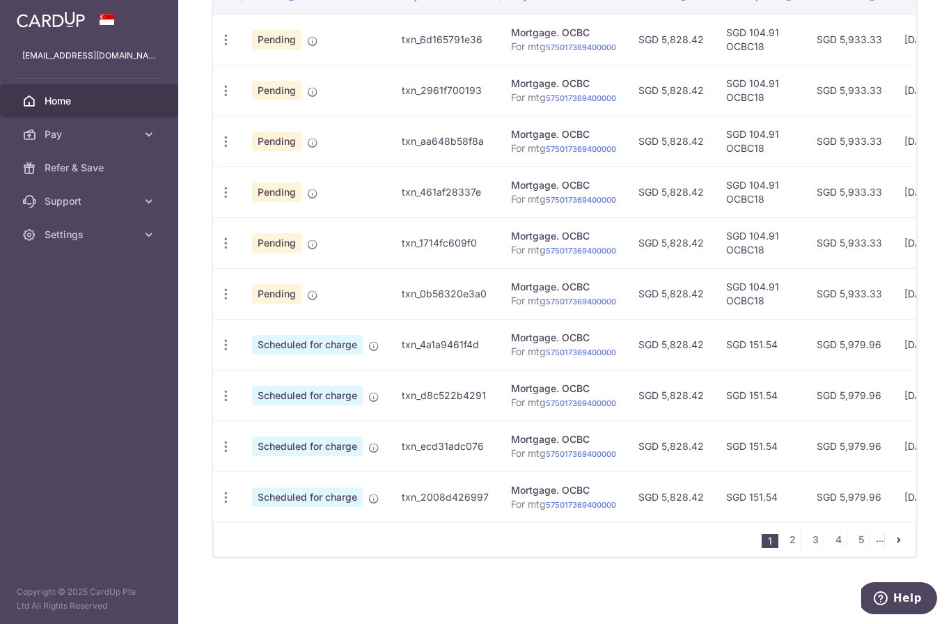
scroll to position [460, 0]
click at [219, 352] on icon "button" at bounding box center [226, 345] width 15 height 15
click at [253, 391] on span "Update payment" at bounding box center [300, 383] width 95 height 17
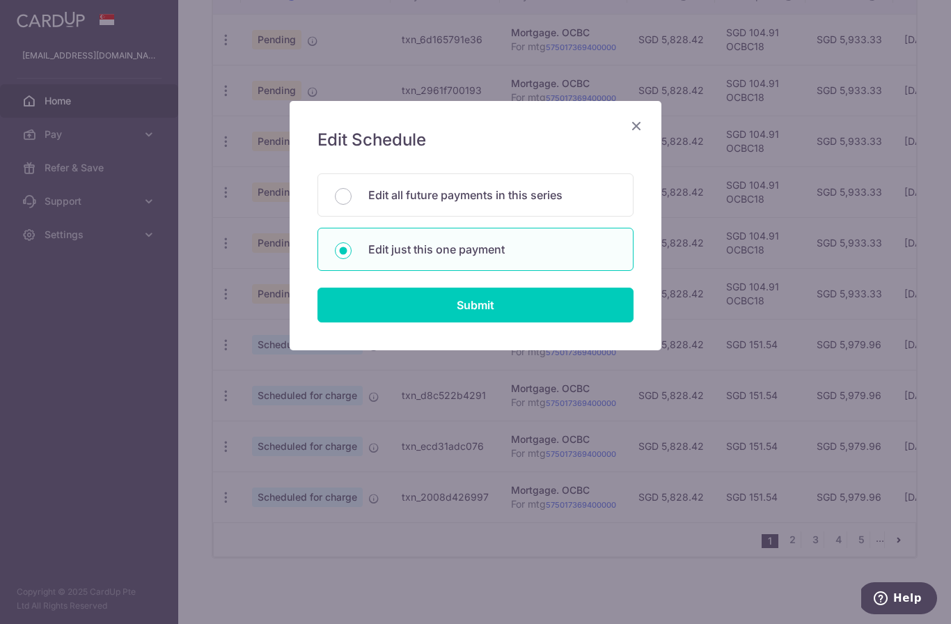
click at [357, 311] on input "Submit" at bounding box center [476, 305] width 316 height 35
radio input "true"
type input "5,828.42"
type input "[DATE]"
type input "For mtg 575017369400000"
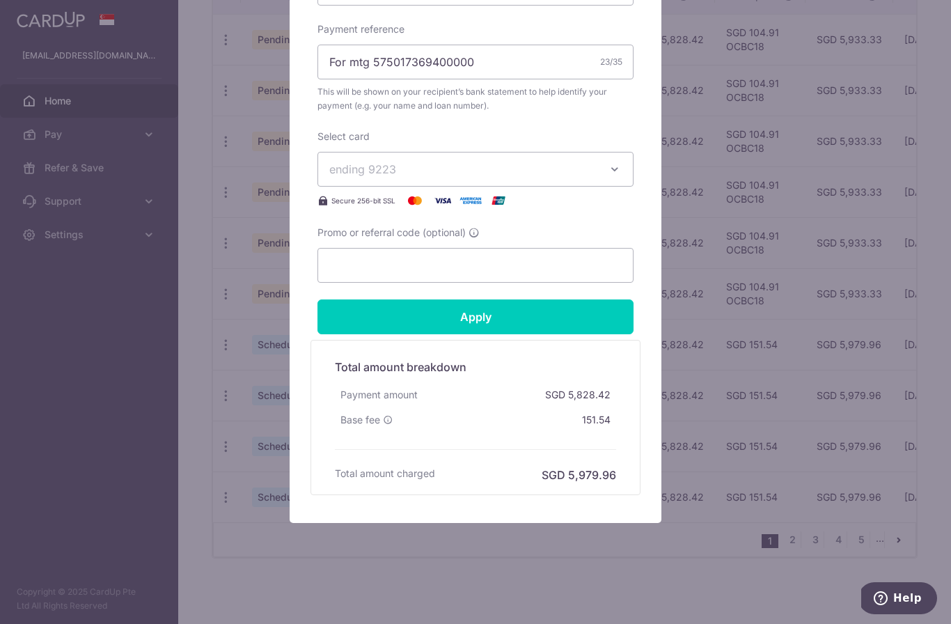
scroll to position [505, 0]
click at [341, 261] on input "Promo or referral code (optional)" at bounding box center [476, 265] width 316 height 35
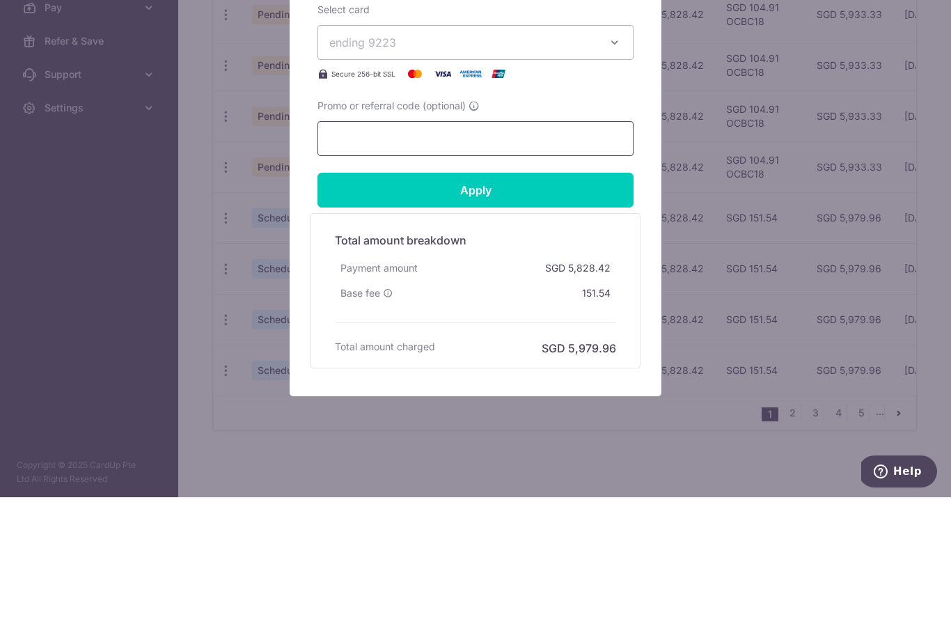
paste input "OCBC18"
type input "OCBC18"
click at [521, 300] on input "Apply" at bounding box center [476, 317] width 316 height 35
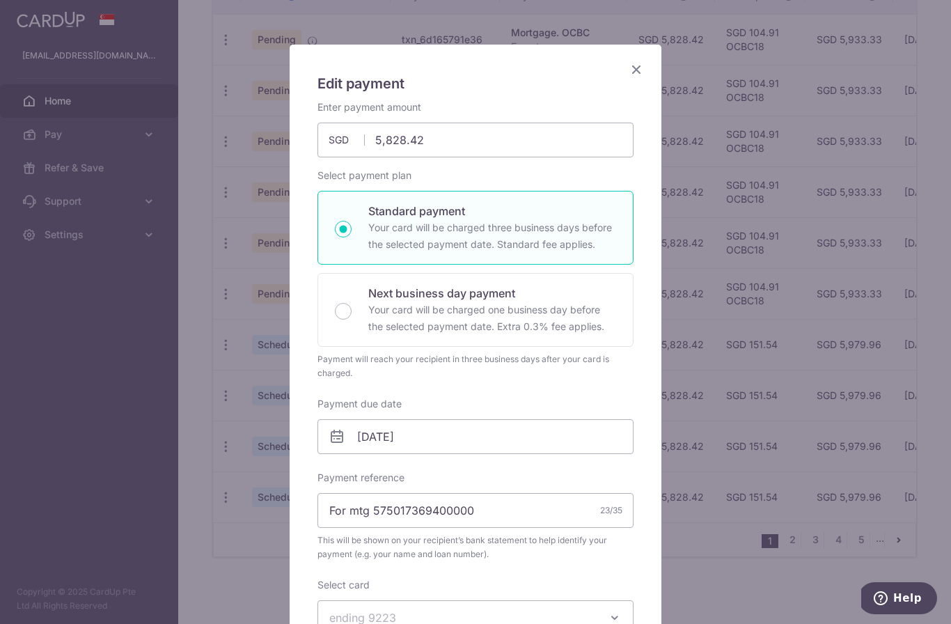
scroll to position [40, 0]
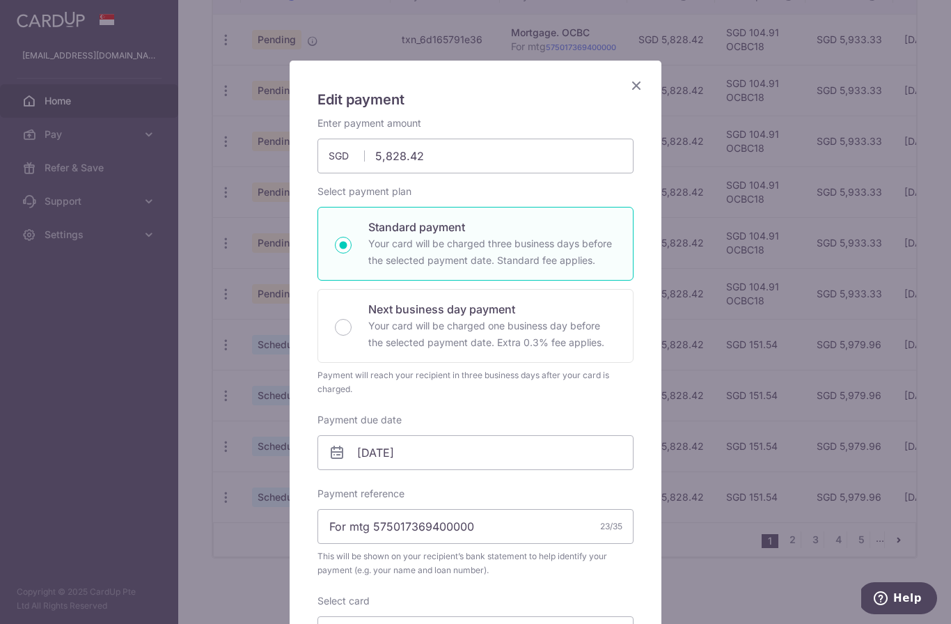
click at [632, 83] on icon "Close" at bounding box center [636, 85] width 17 height 17
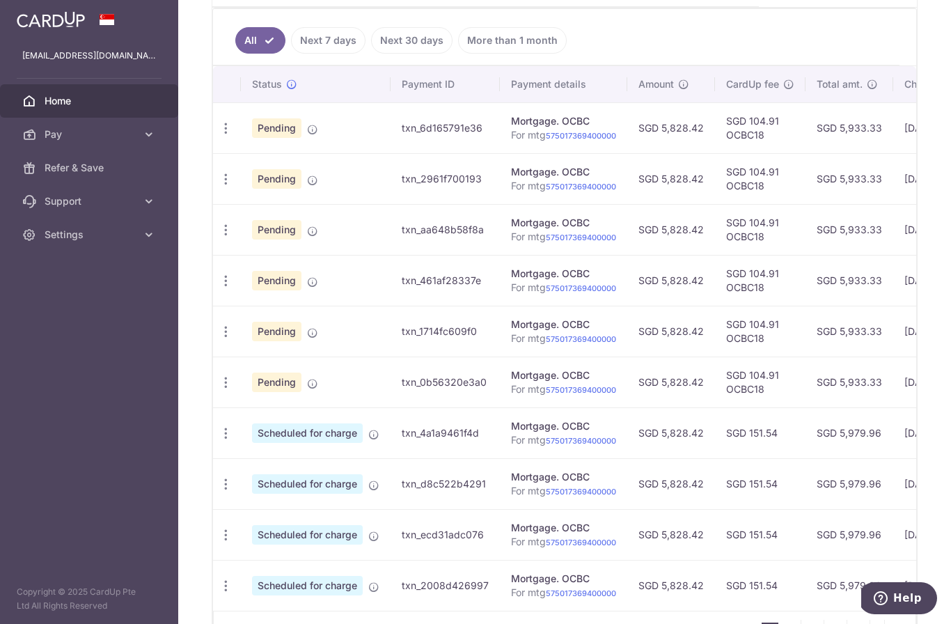
scroll to position [362, 0]
